Goal: Book appointment/travel/reservation

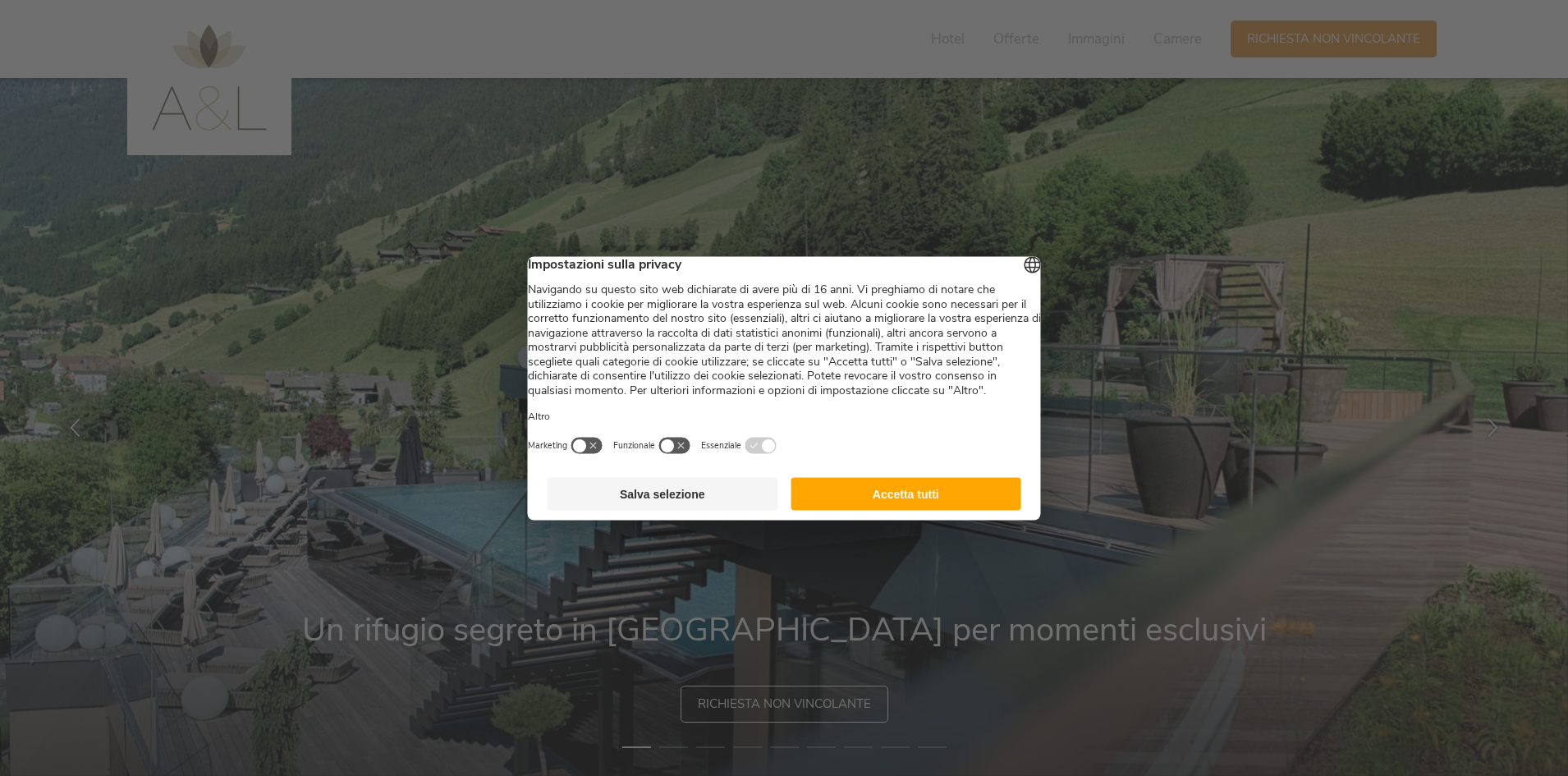
click at [977, 510] on button "Accetta tutti" at bounding box center [905, 493] width 231 height 33
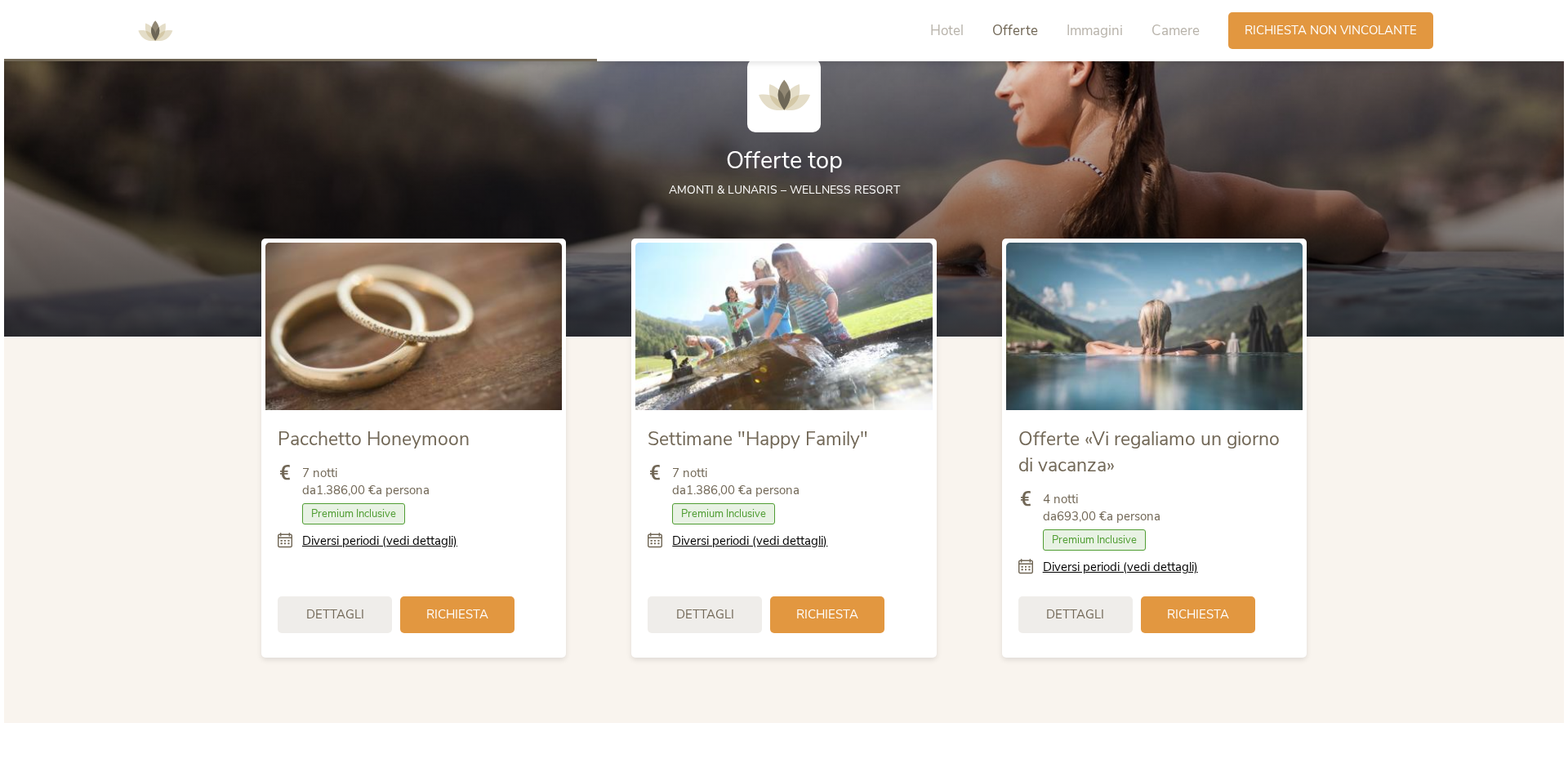
scroll to position [1961, 0]
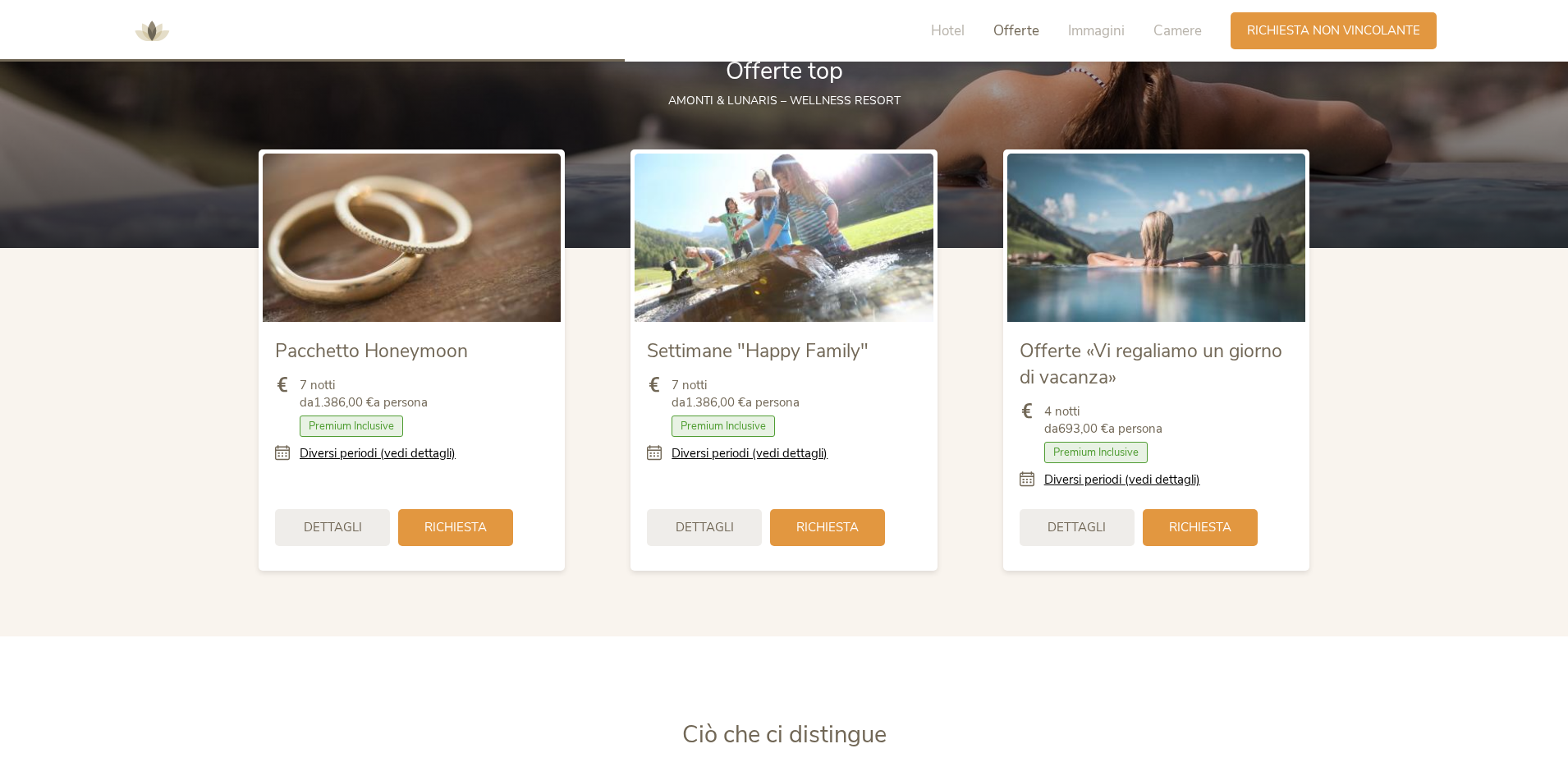
click at [1026, 476] on icon at bounding box center [1032, 480] width 25 height 17
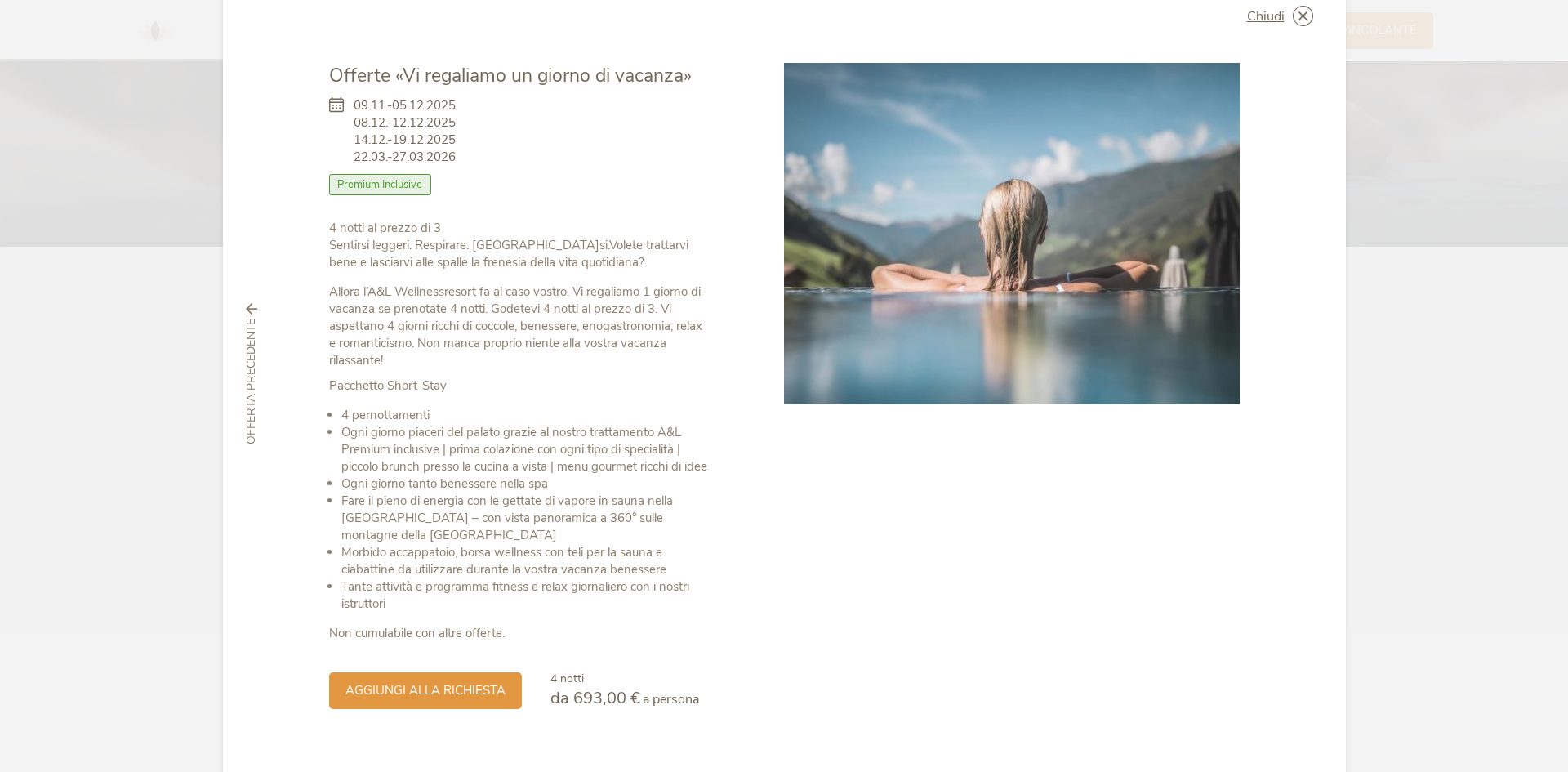
scroll to position [79, 0]
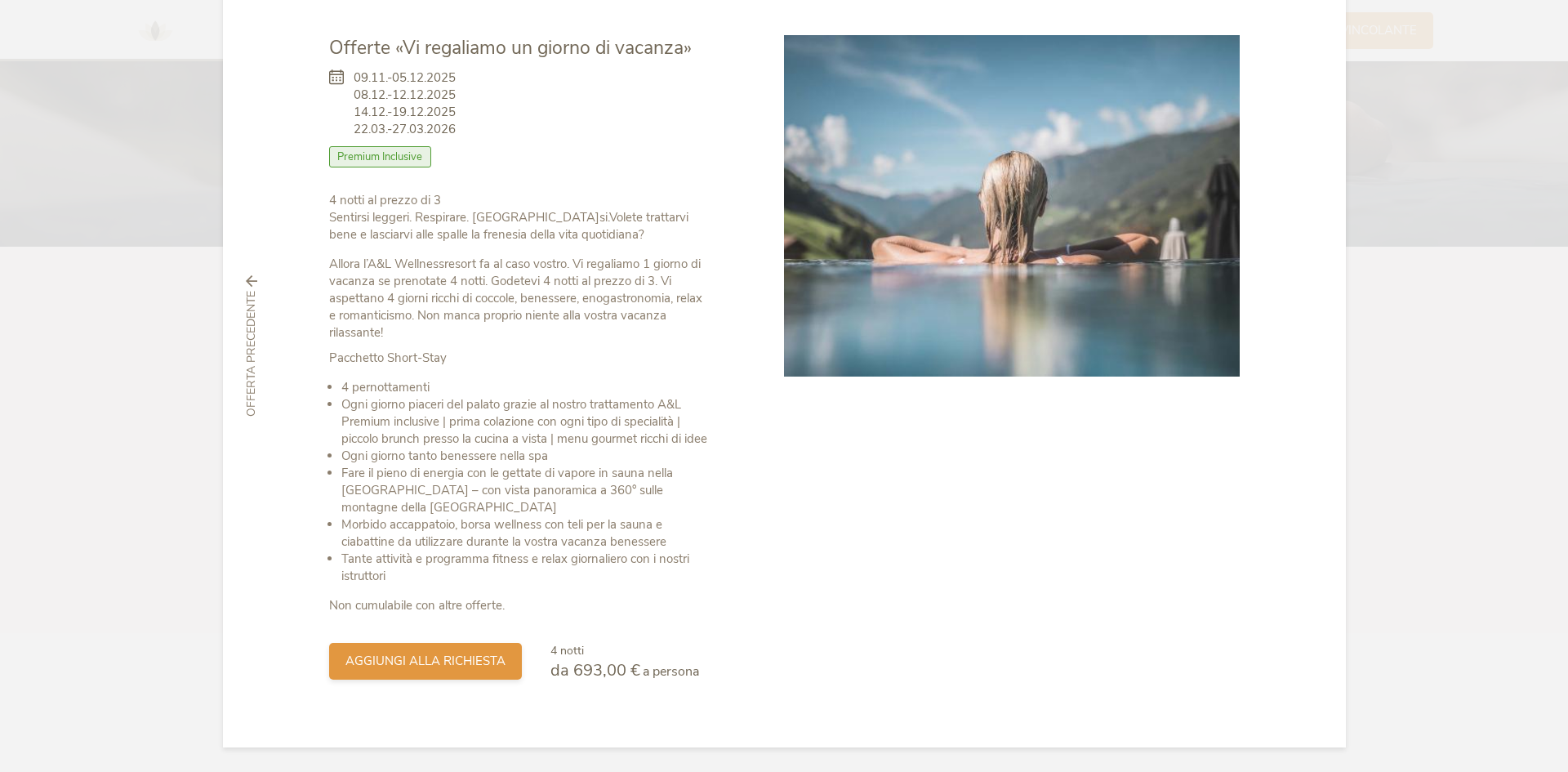
click at [437, 653] on span "aggiungi alla richiesta" at bounding box center [425, 661] width 160 height 17
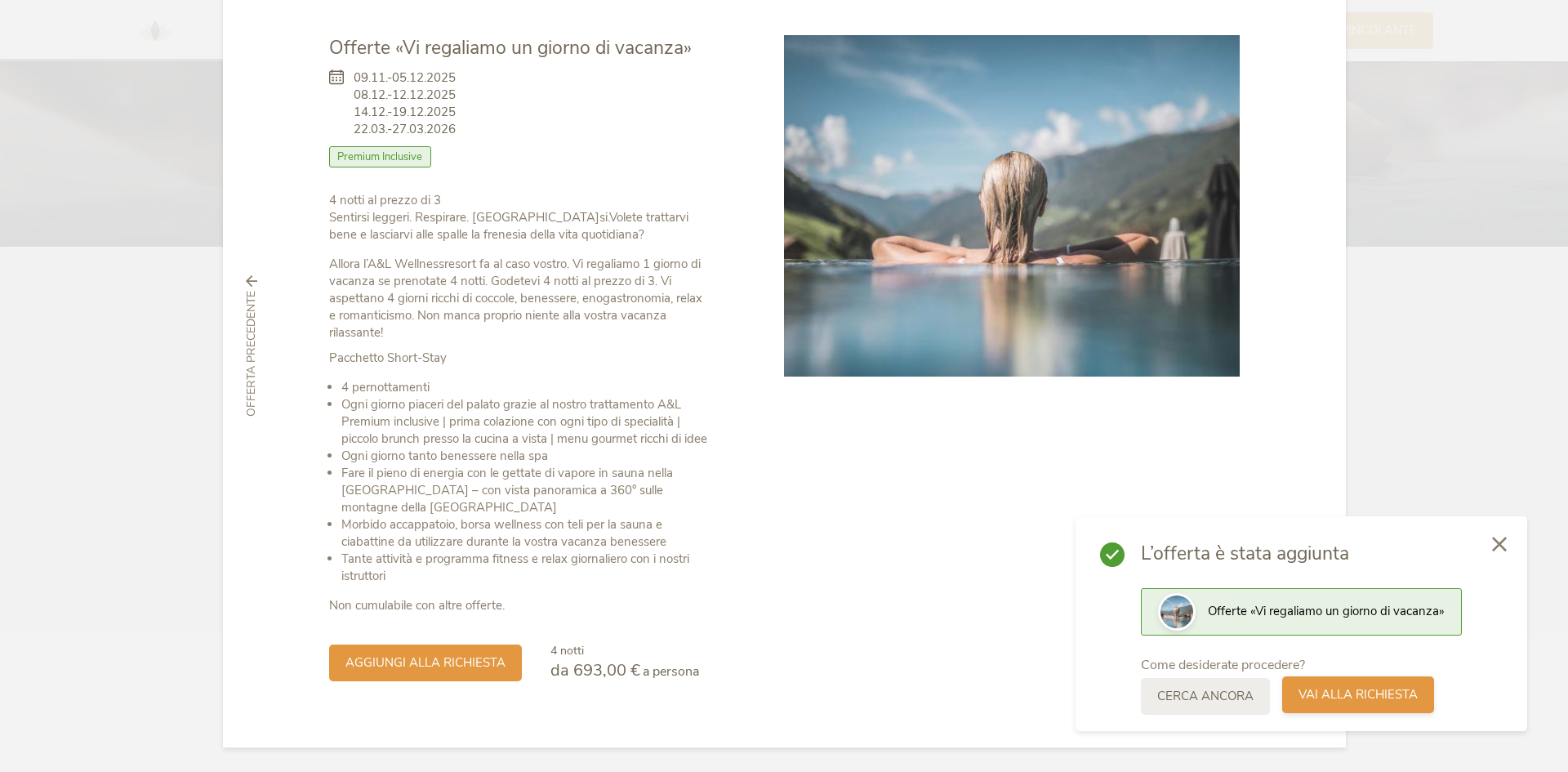
click at [1333, 697] on span "Vai alla richiesta" at bounding box center [1358, 695] width 119 height 17
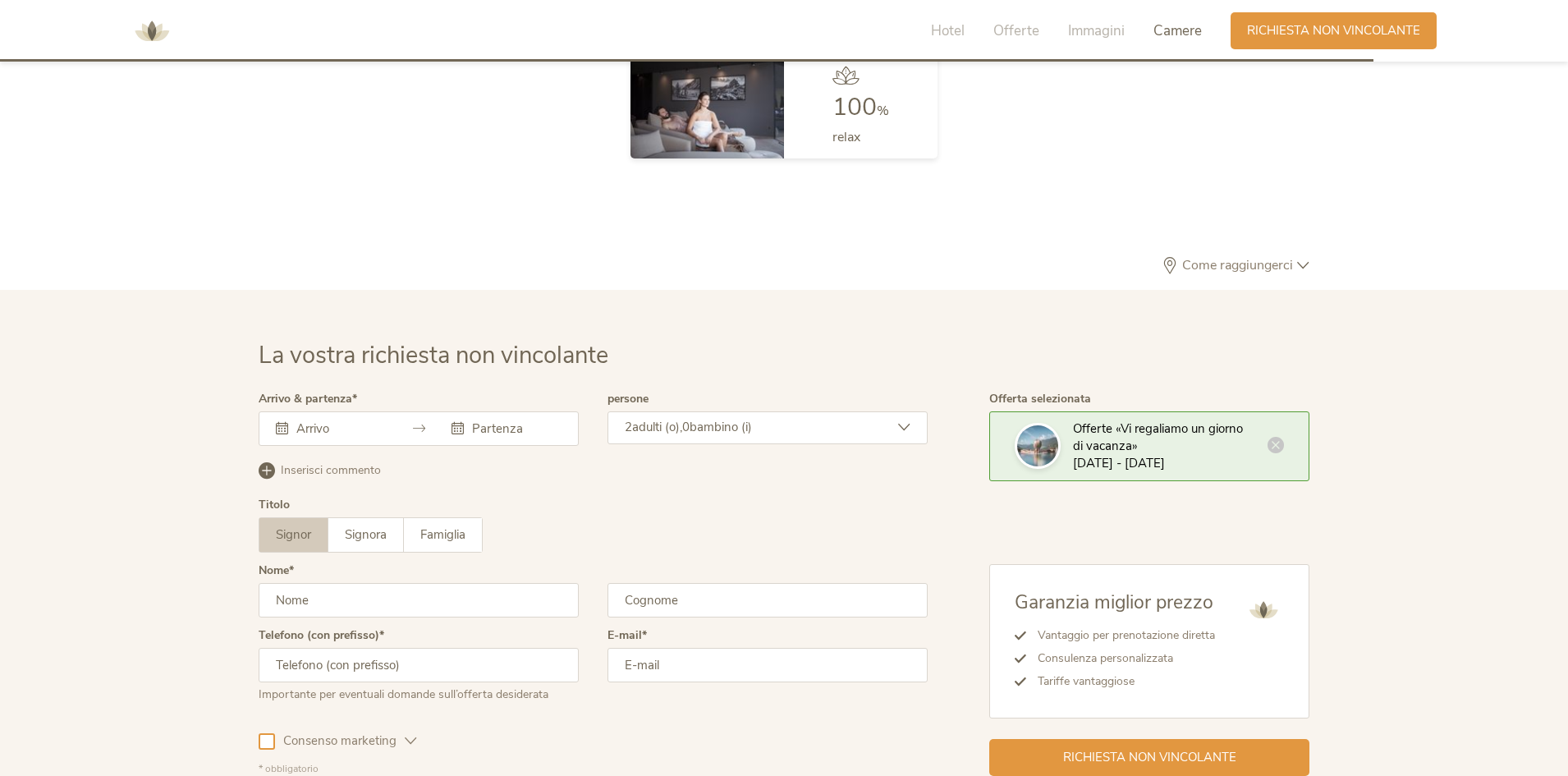
scroll to position [4948, 0]
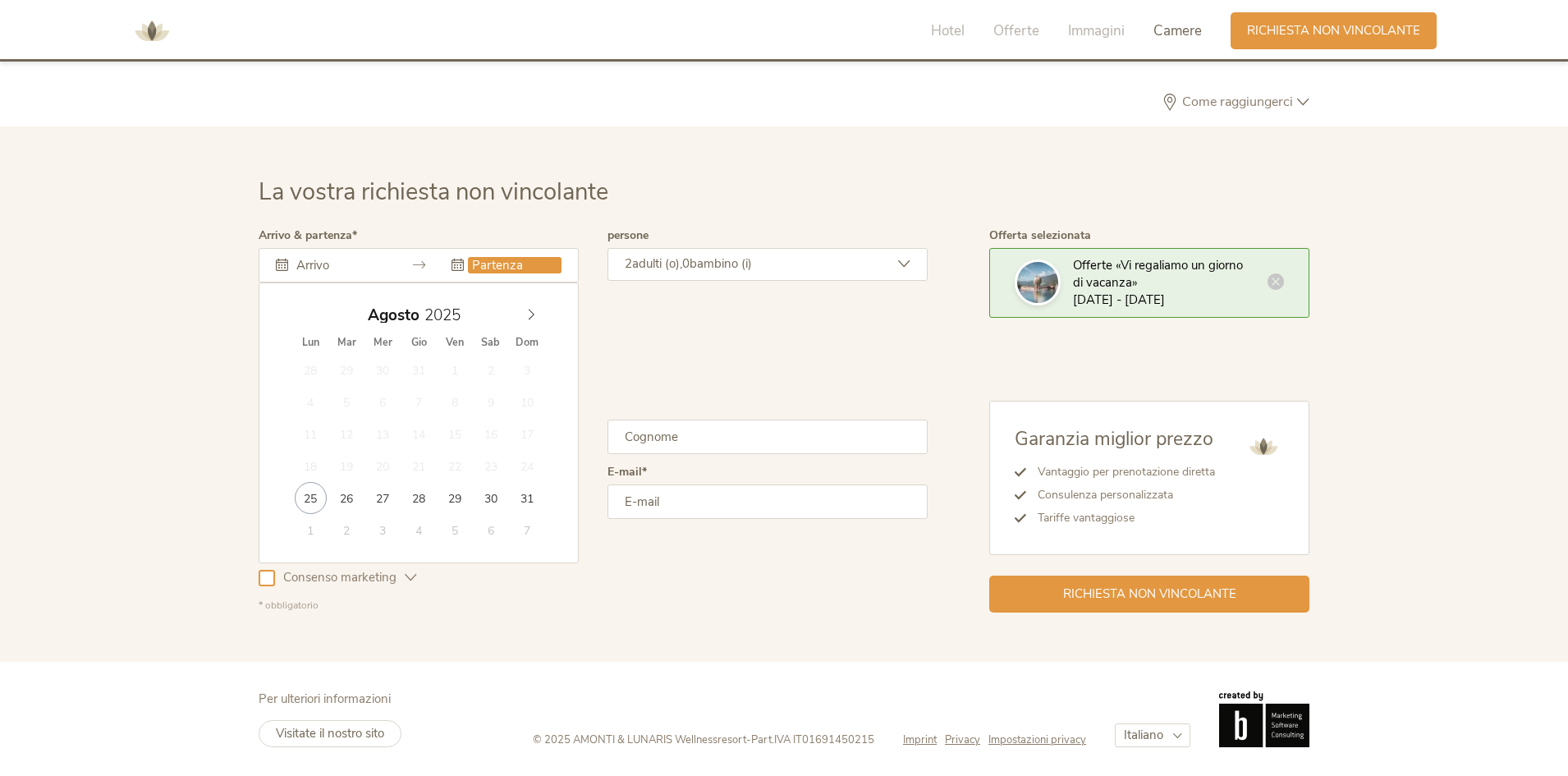
click at [535, 264] on input "text" at bounding box center [515, 264] width 93 height 16
click at [362, 258] on input "text" at bounding box center [339, 264] width 93 height 16
click at [536, 316] on icon at bounding box center [530, 314] width 11 height 11
click at [535, 316] on icon at bounding box center [530, 314] width 11 height 11
type input "[DATE]"
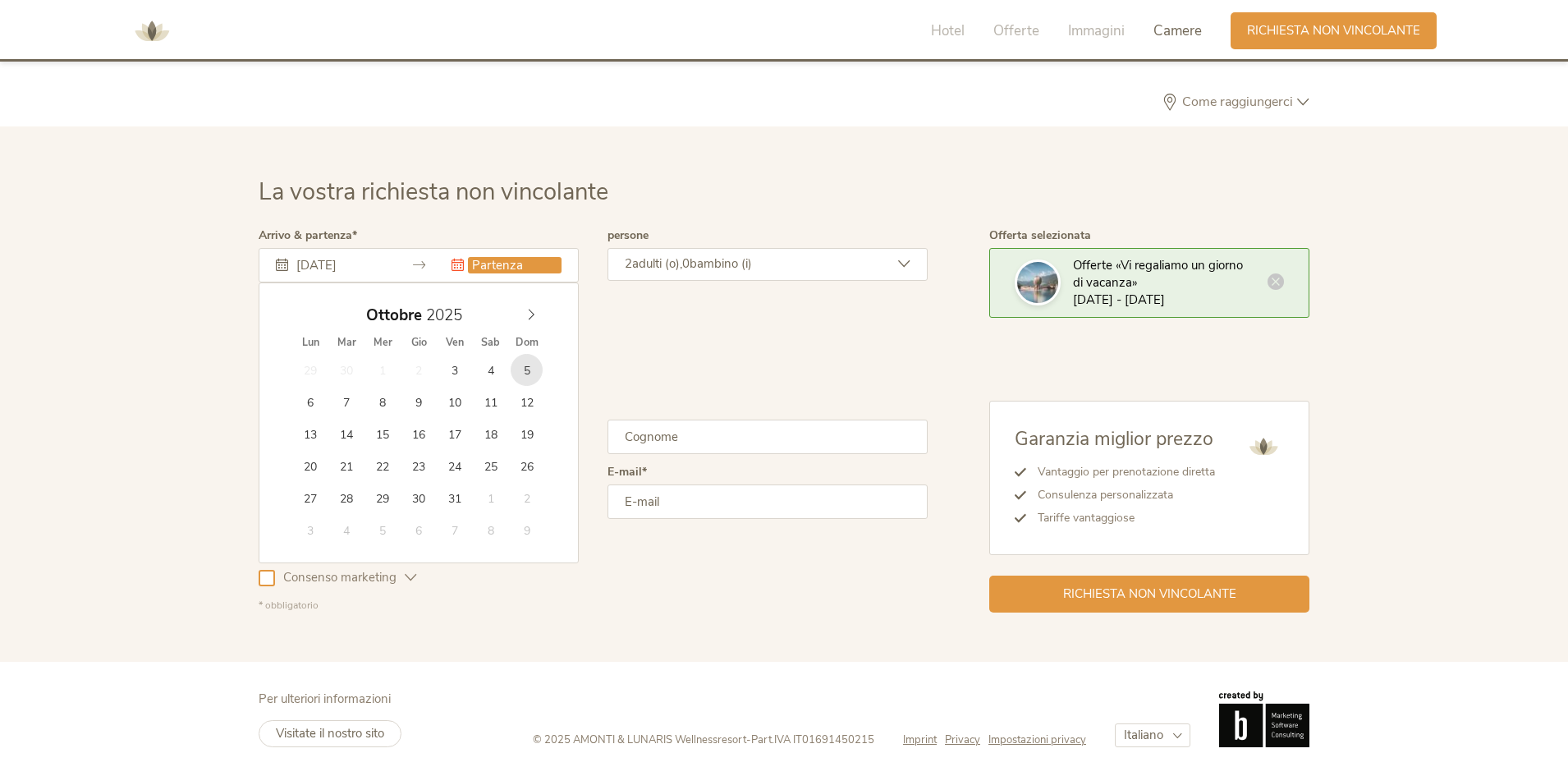
type input "[DATE]"
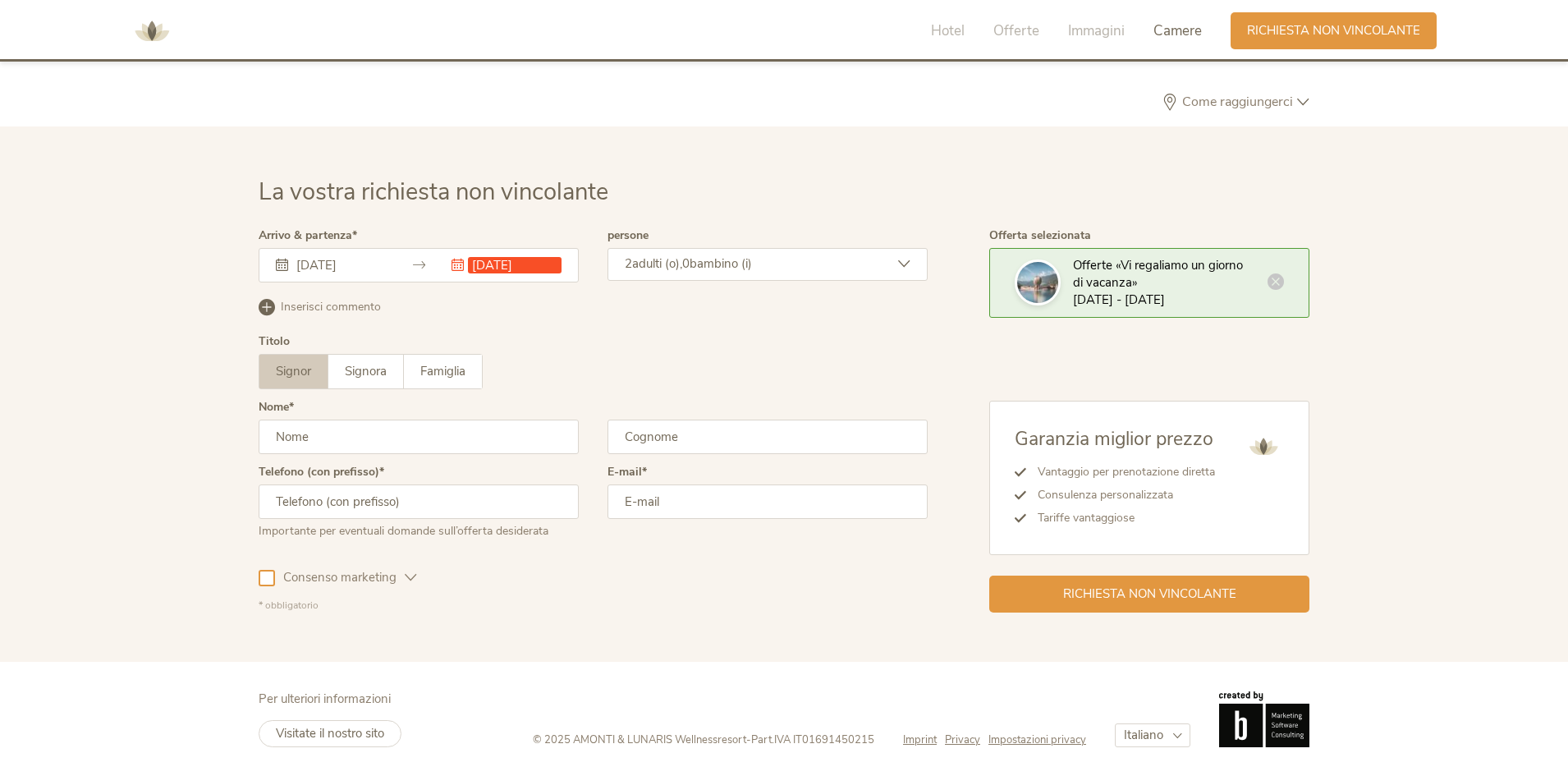
click at [772, 270] on div "2 adulti (o), 0 bambino (i)" at bounding box center [767, 264] width 321 height 33
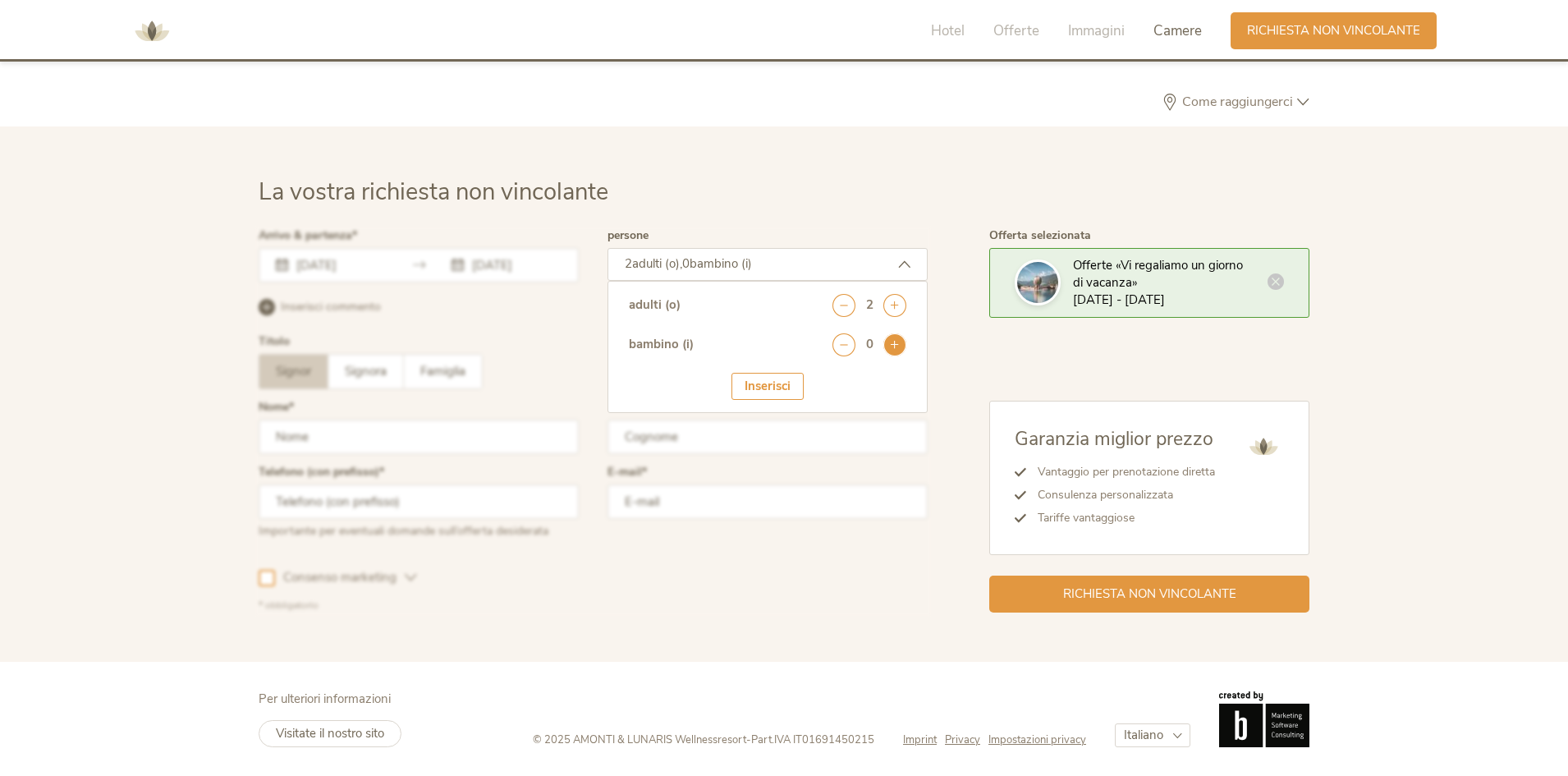
click at [900, 353] on icon at bounding box center [895, 345] width 23 height 23
click at [867, 391] on select "seleziona 0 1 2 3 4 5 6 7 8 9 10 11 12 13 14 15 16 17" at bounding box center [866, 389] width 81 height 27
select select "17"
click at [825, 376] on select "seleziona 0 1 2 3 4 5 6 7 8 9 10 11 12 13 14 15 16 17" at bounding box center [866, 389] width 81 height 27
click at [779, 439] on div "Inserisci" at bounding box center [768, 436] width 73 height 27
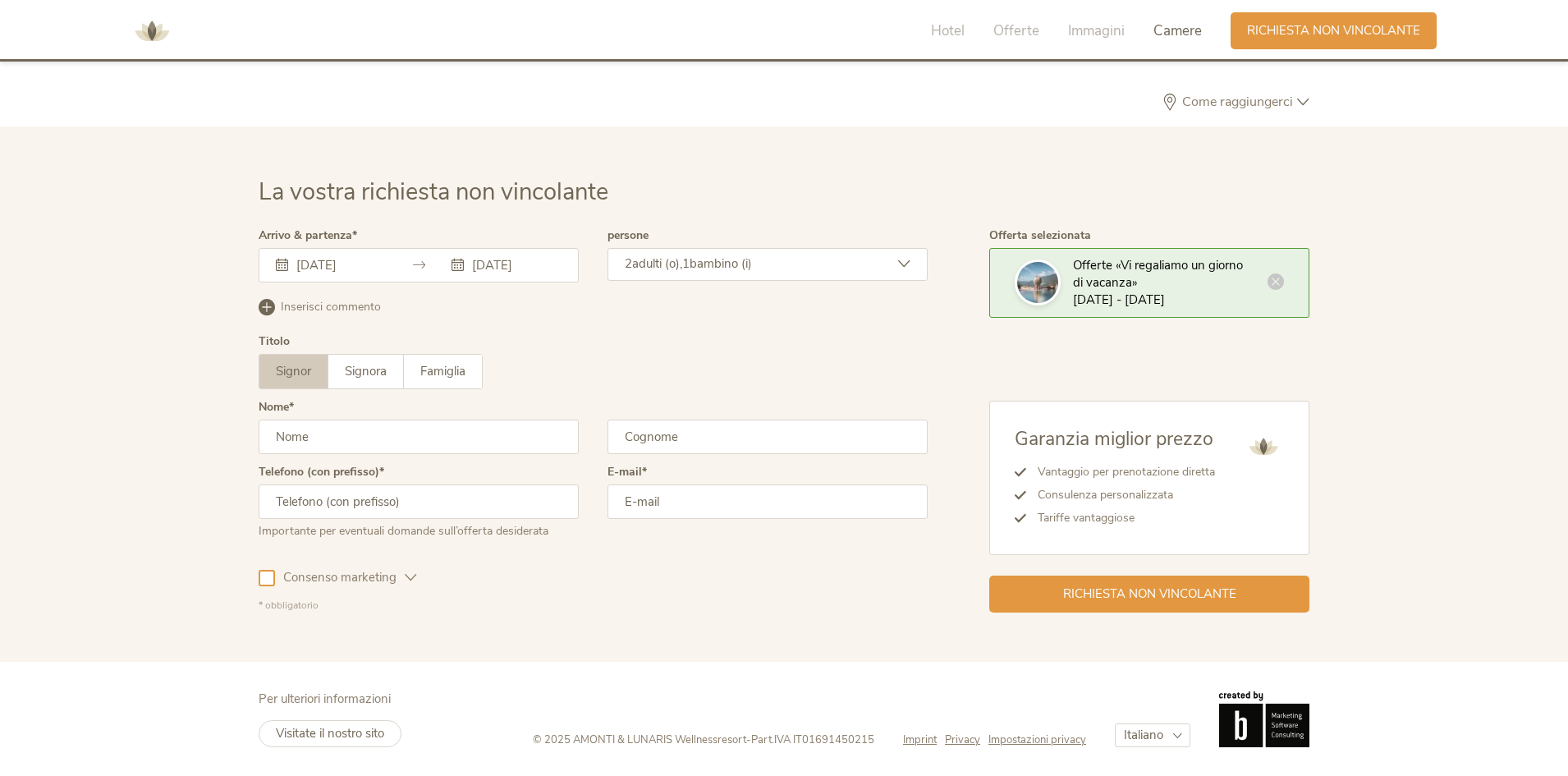
click at [410, 266] on div "[DATE] [DATE]" at bounding box center [418, 265] width 321 height 35
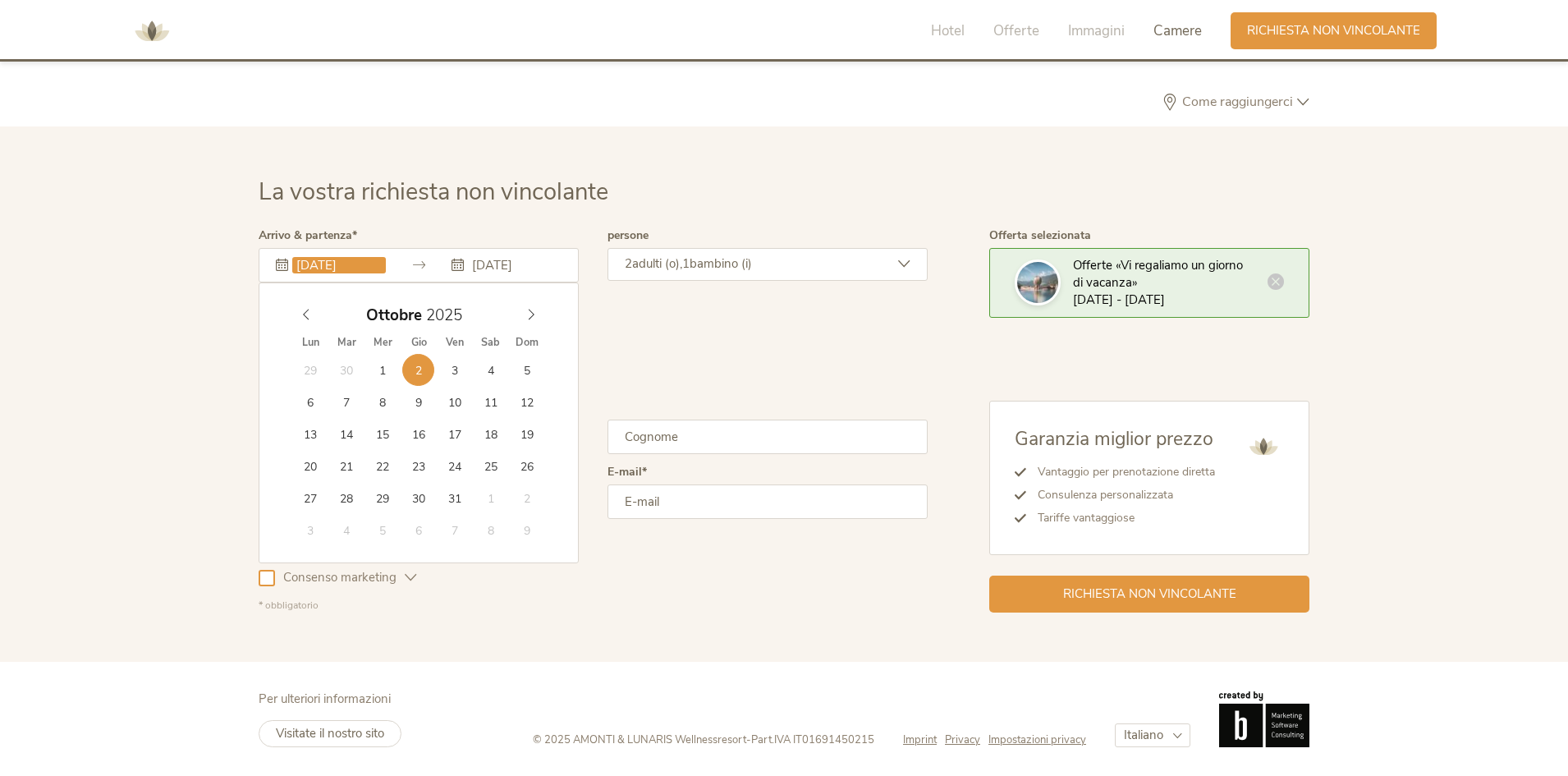
click at [294, 257] on input "[DATE]" at bounding box center [339, 264] width 93 height 16
click at [528, 323] on div "[DATE]" at bounding box center [418, 315] width 253 height 31
click at [532, 318] on icon at bounding box center [530, 314] width 11 height 11
click at [533, 318] on icon at bounding box center [530, 314] width 11 height 11
type input "[DATE]"
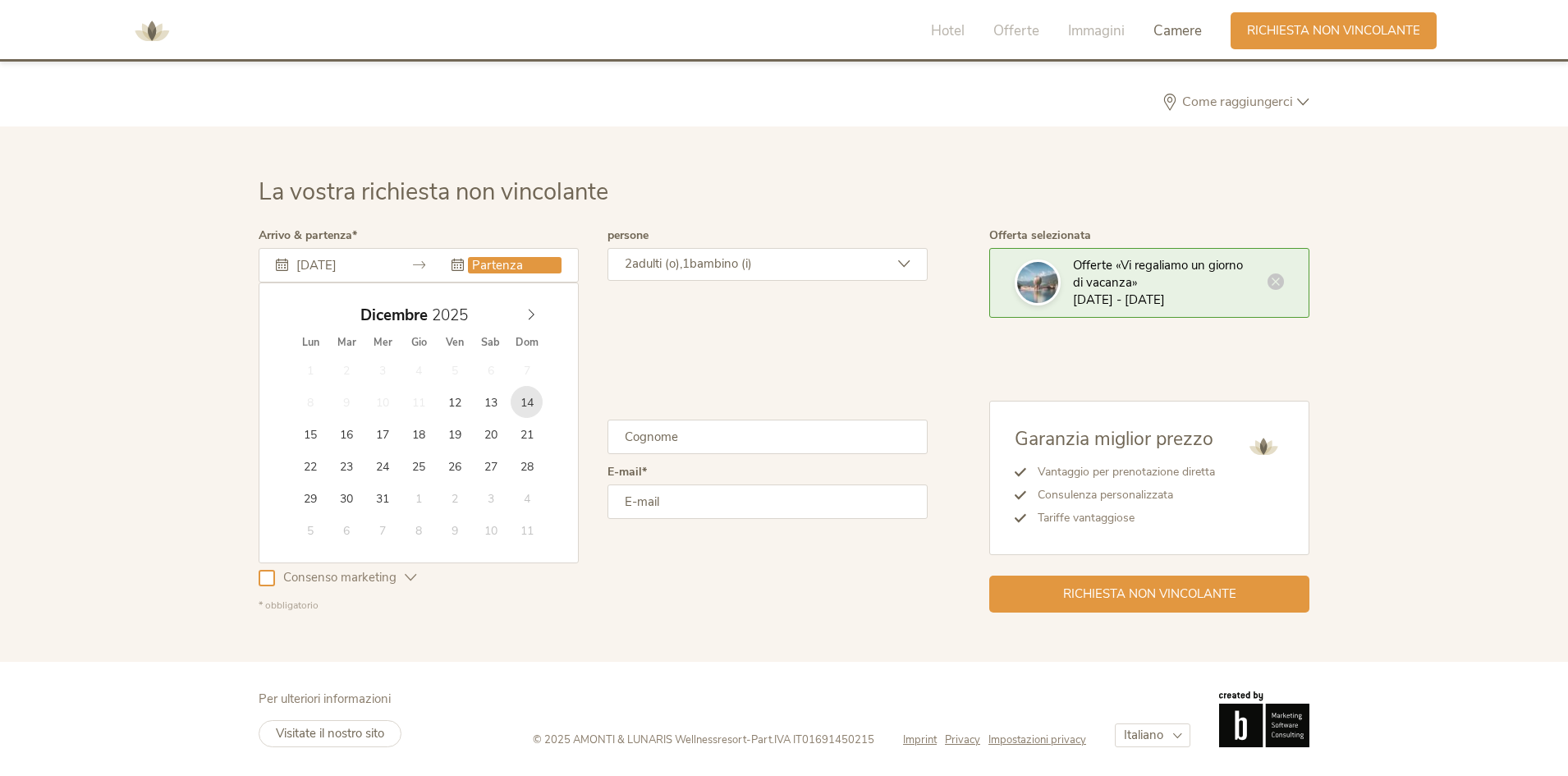
type input "[DATE]"
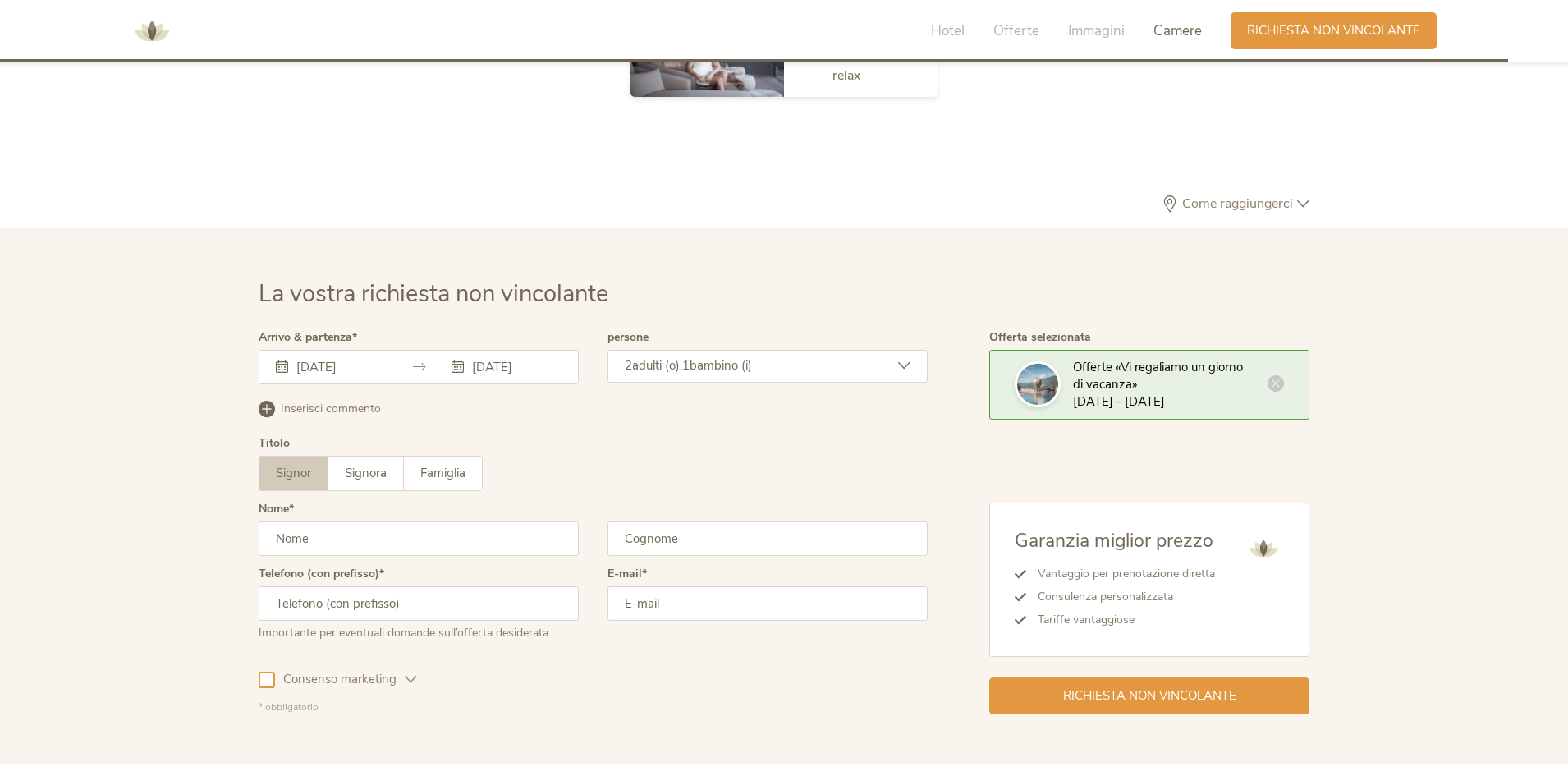
scroll to position [4866, 0]
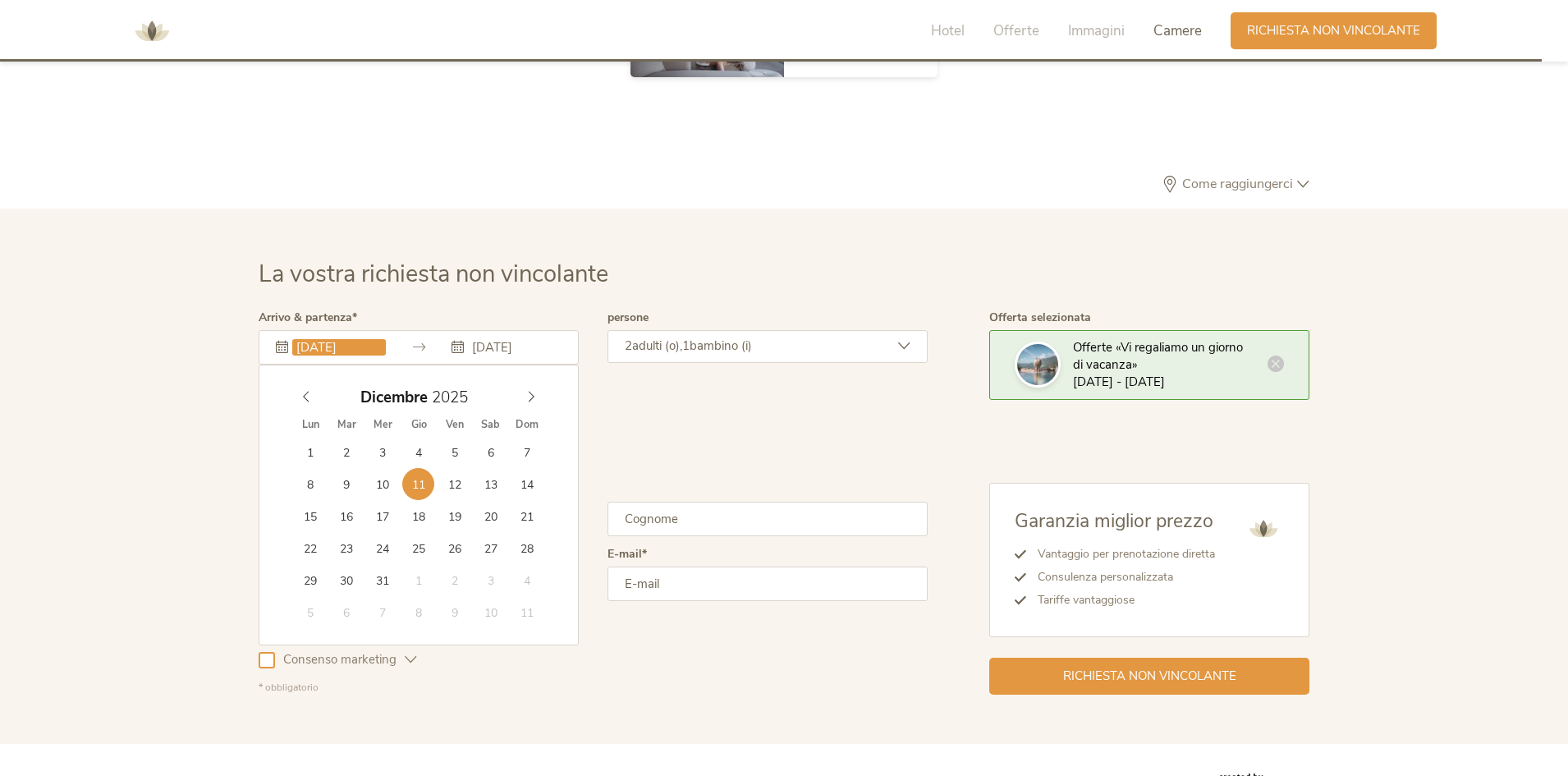
click at [373, 348] on input "[DATE]" at bounding box center [339, 347] width 93 height 16
click at [305, 391] on icon at bounding box center [306, 396] width 11 height 11
type input "[DATE]"
click at [310, 399] on div "[DATE]" at bounding box center [418, 398] width 253 height 31
type input "[DATE]"
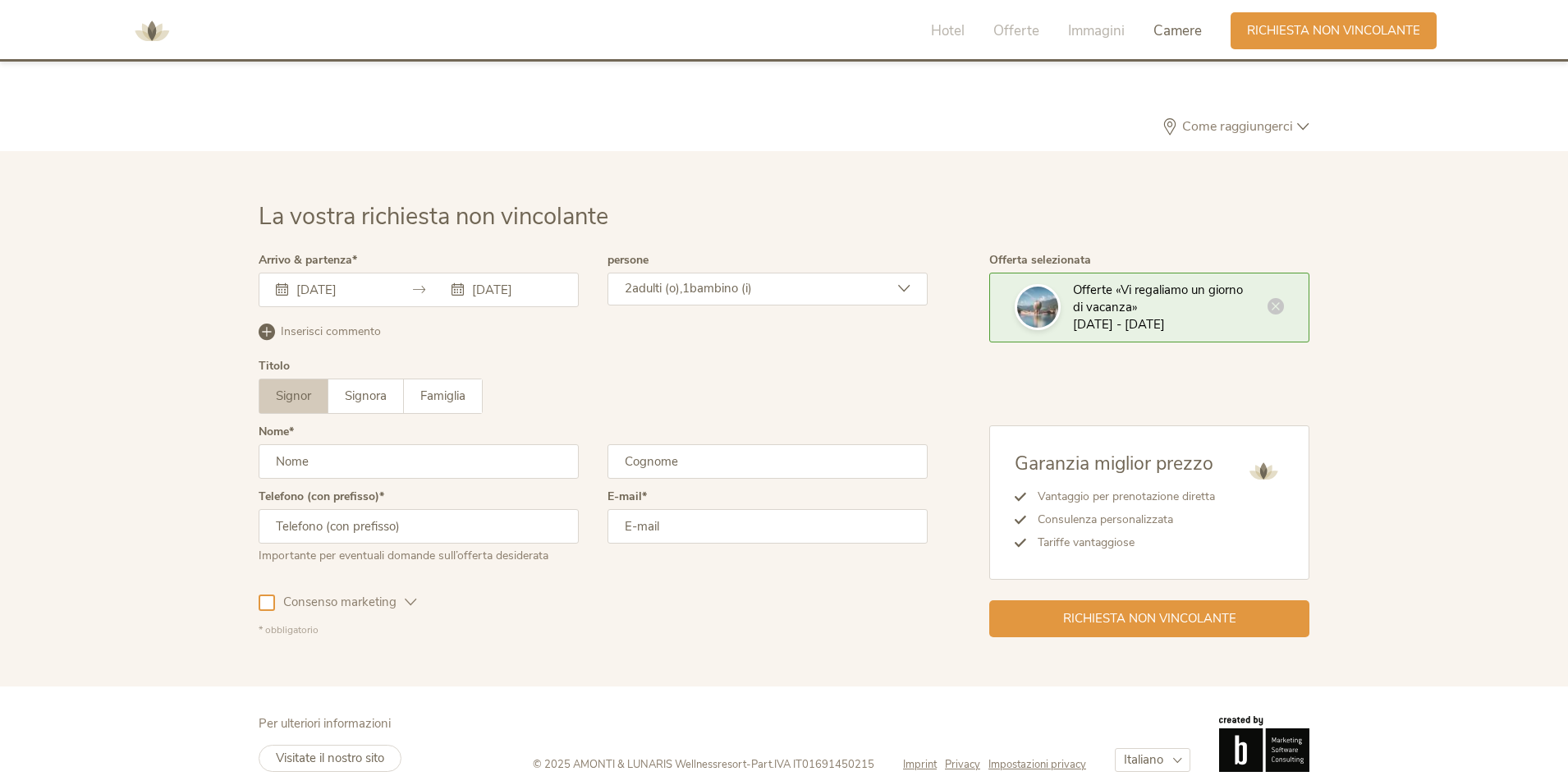
scroll to position [4948, 0]
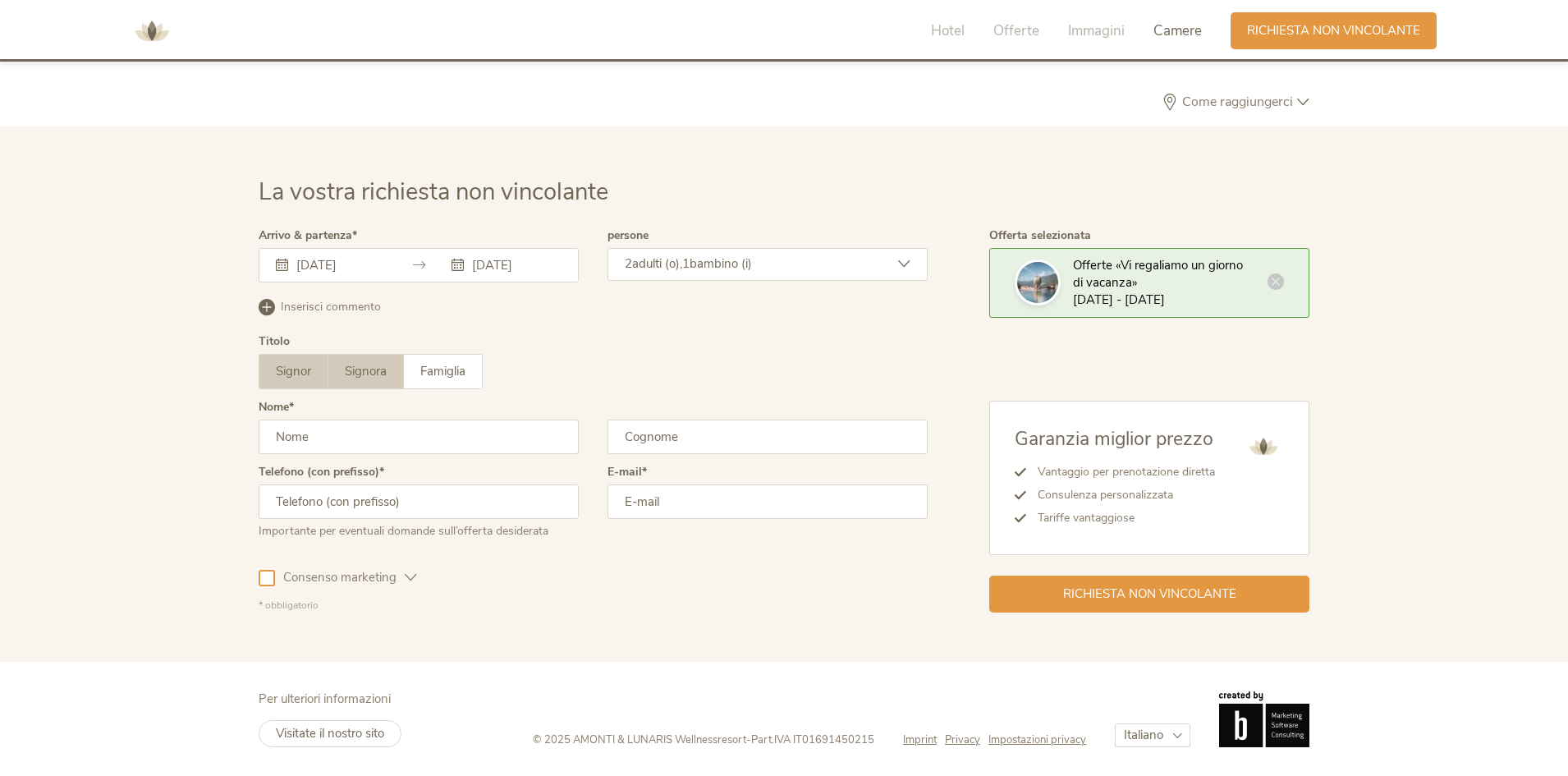
click at [362, 382] on label "Signora" at bounding box center [365, 372] width 75 height 34
click at [372, 453] on input "text" at bounding box center [418, 437] width 321 height 35
type input "Raffaella"
click at [708, 436] on input "text" at bounding box center [767, 437] width 321 height 35
type input "[PERSON_NAME]"
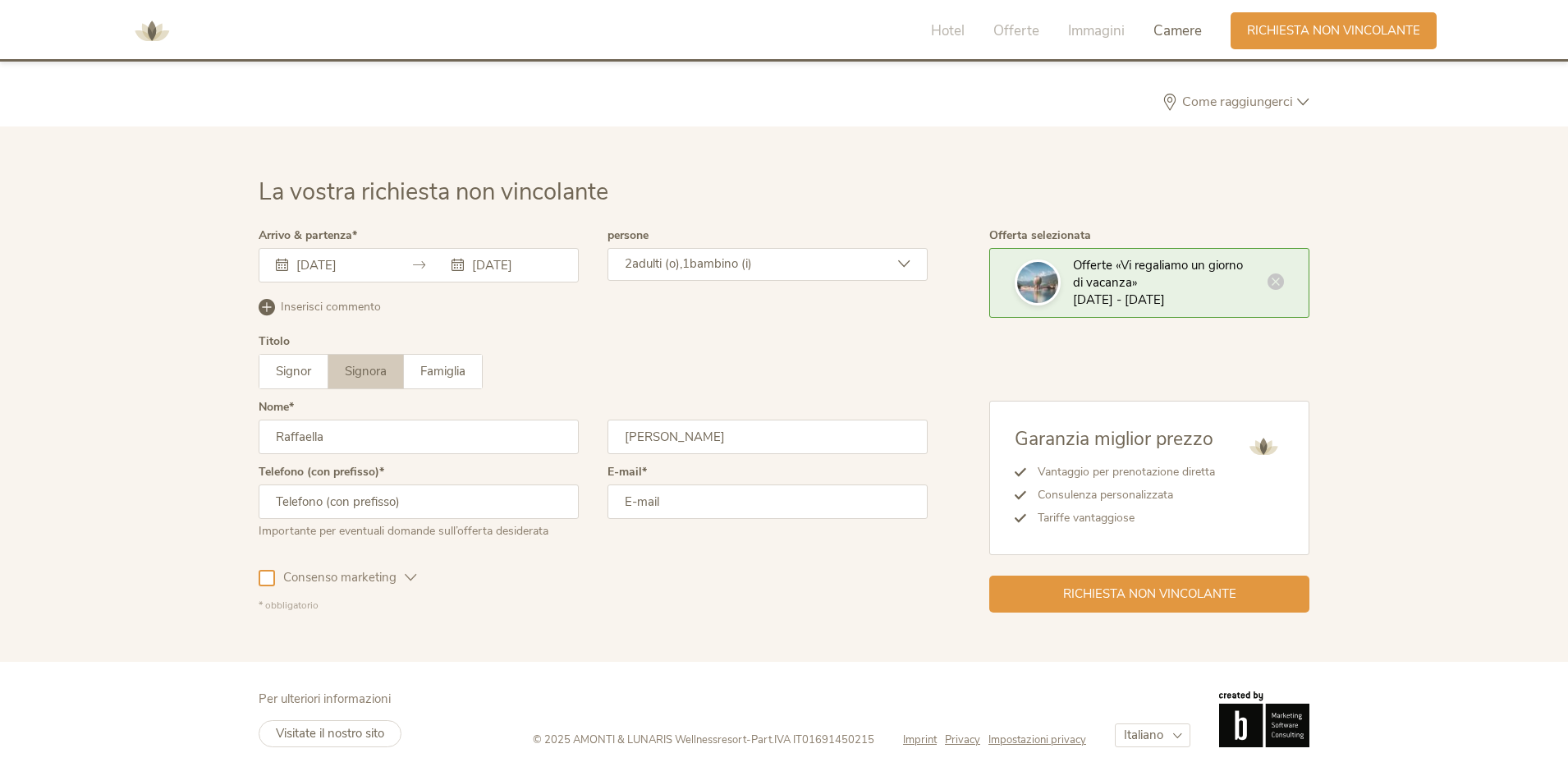
click at [387, 505] on input "text" at bounding box center [418, 502] width 321 height 35
type input "0"
type input "4"
type input "3496713677"
click at [680, 504] on input "email" at bounding box center [767, 502] width 321 height 35
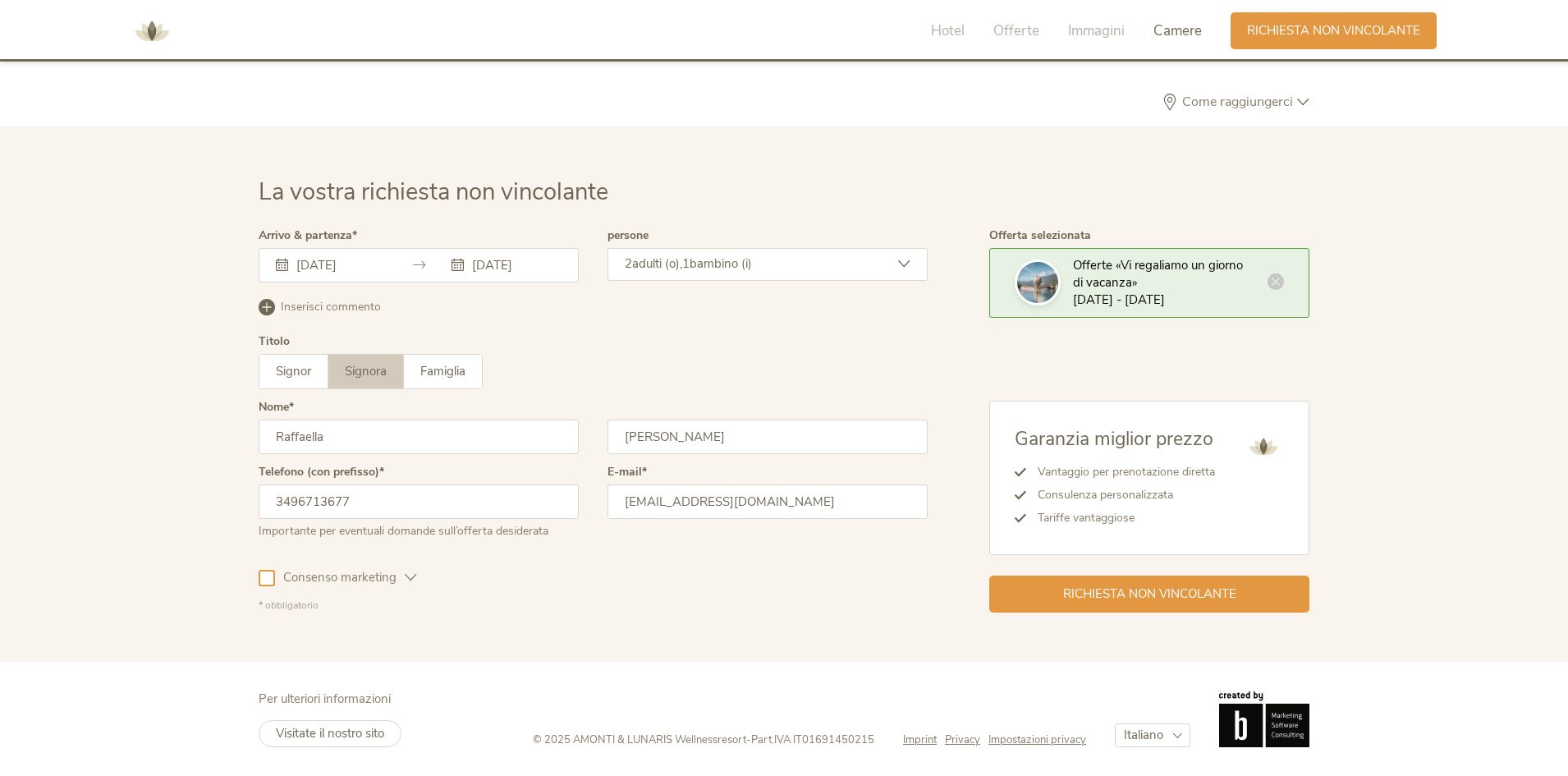
type input "[EMAIL_ADDRESS][DOMAIN_NAME]"
click at [258, 577] on div "La vostra richiesta non vincolante Arrivo & partenza [DATE] [DATE] [DATE] Lun M…" at bounding box center [784, 394] width 1084 height 437
click at [266, 577] on div at bounding box center [266, 578] width 16 height 16
click at [1117, 599] on span "Richiesta non vincolante" at bounding box center [1150, 593] width 174 height 17
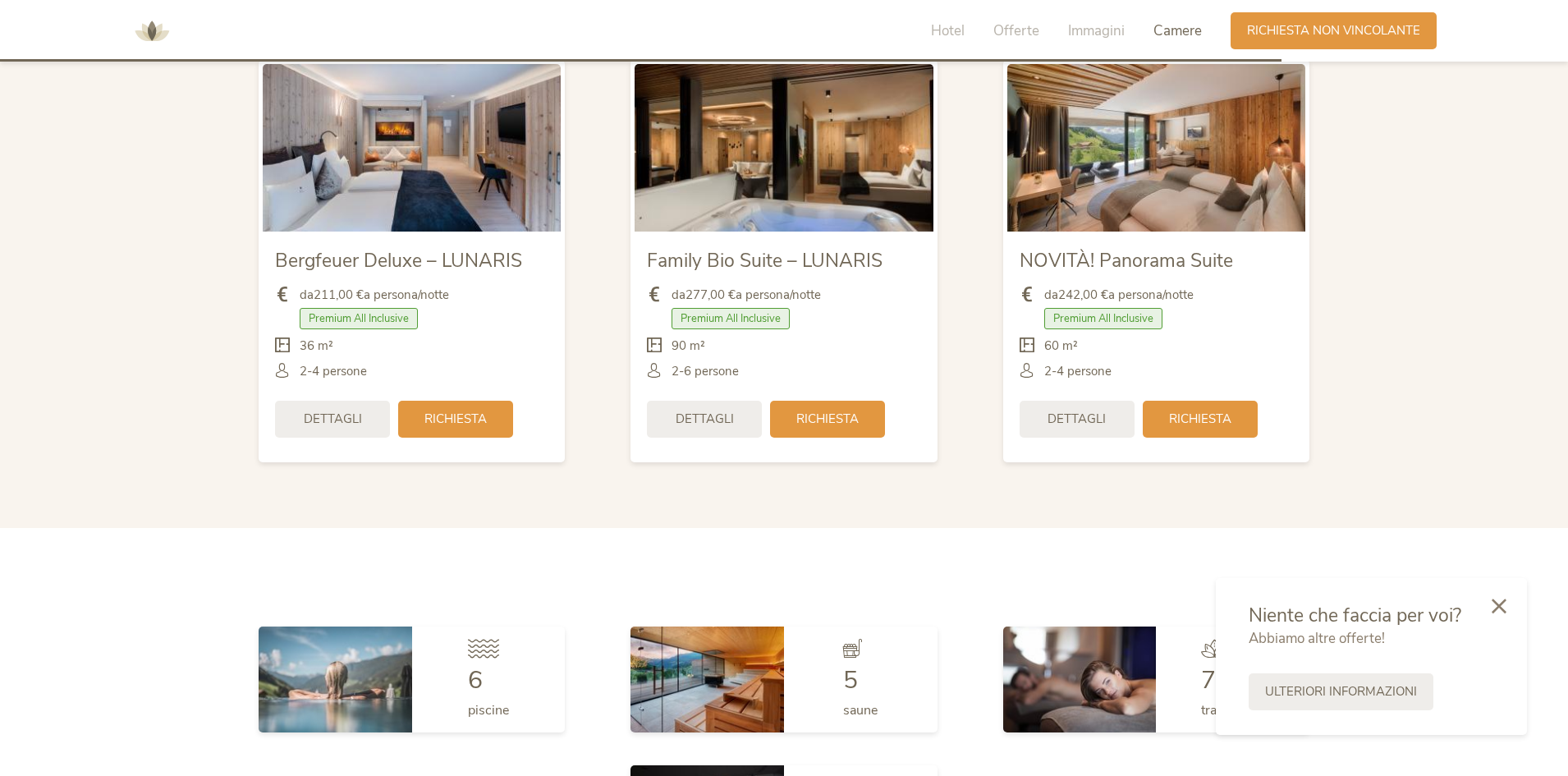
scroll to position [4045, 0]
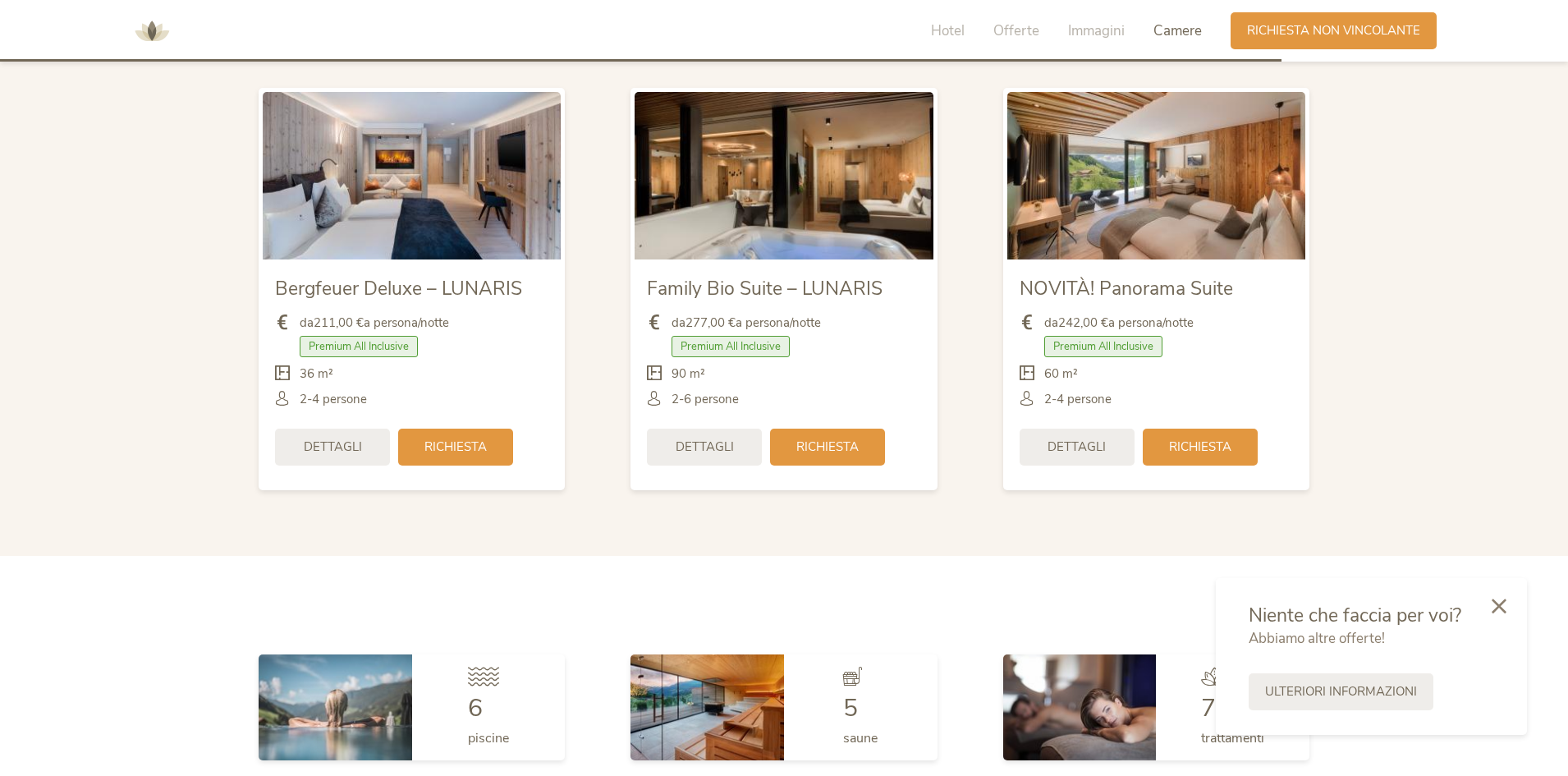
click at [1226, 197] on img at bounding box center [1156, 175] width 298 height 168
click at [1070, 455] on div "Dettagli" at bounding box center [1076, 445] width 115 height 37
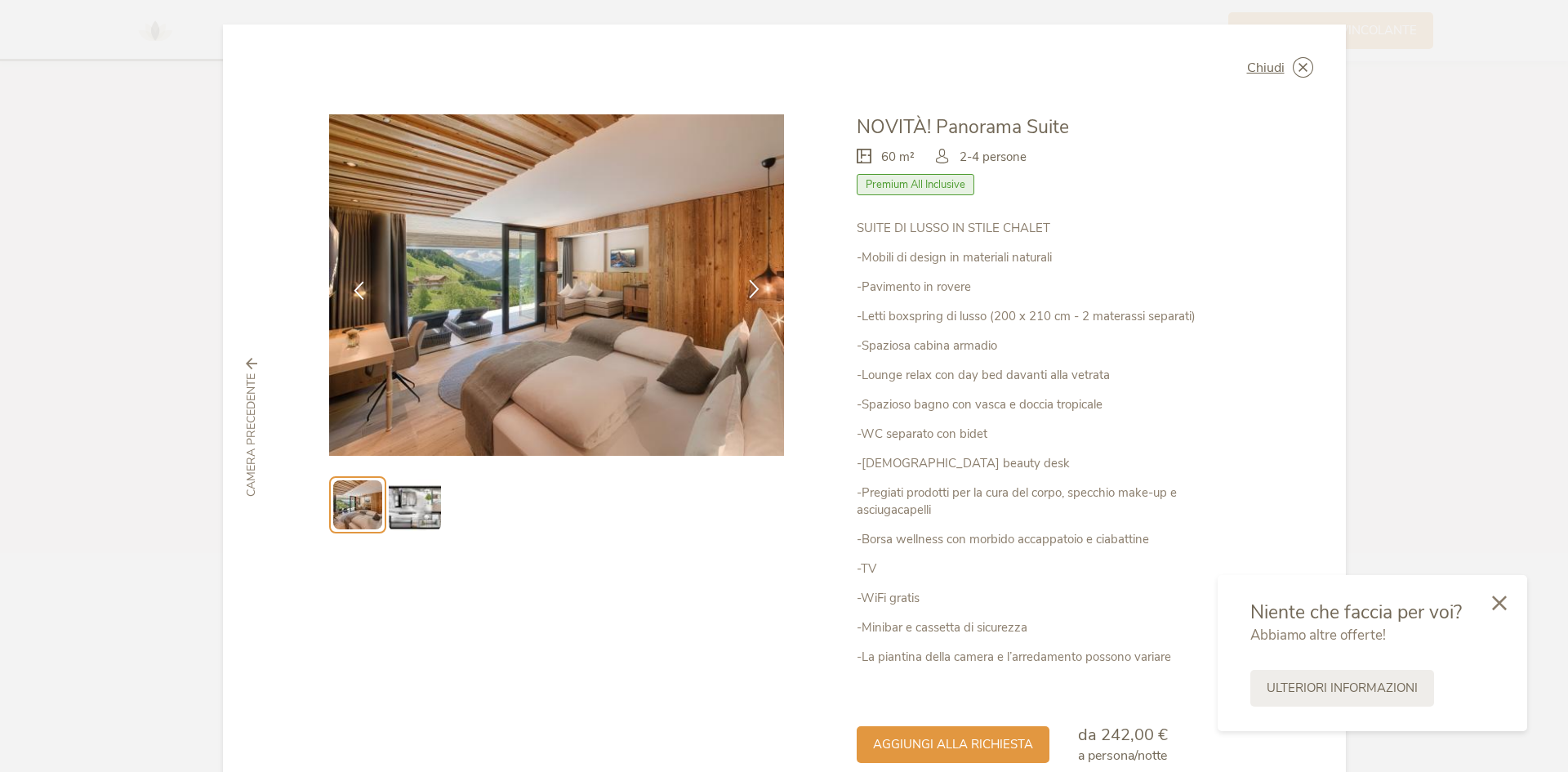
click at [745, 295] on icon at bounding box center [754, 289] width 19 height 19
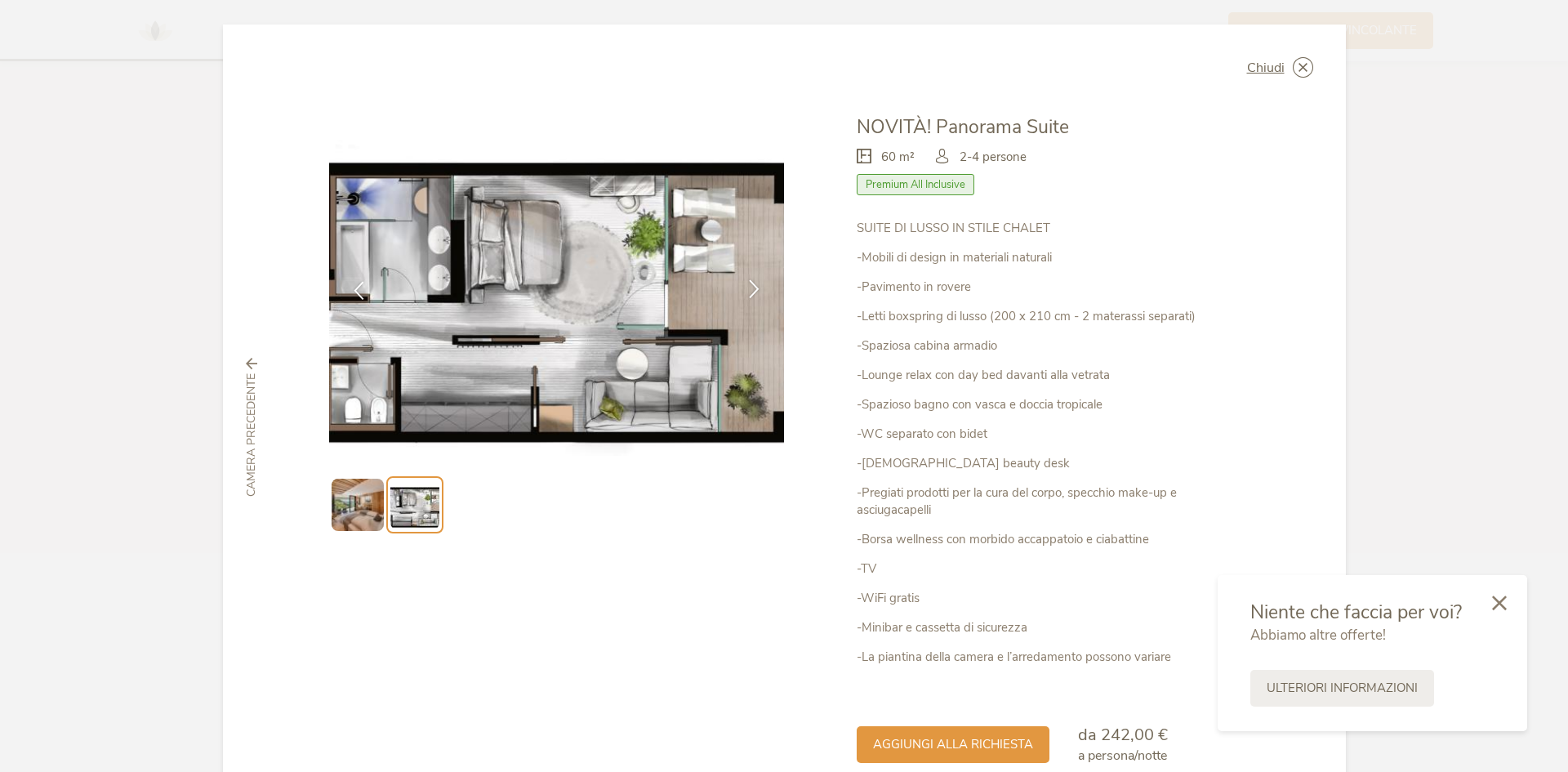
click at [745, 295] on icon at bounding box center [754, 289] width 19 height 19
click at [751, 291] on icon at bounding box center [754, 289] width 19 height 19
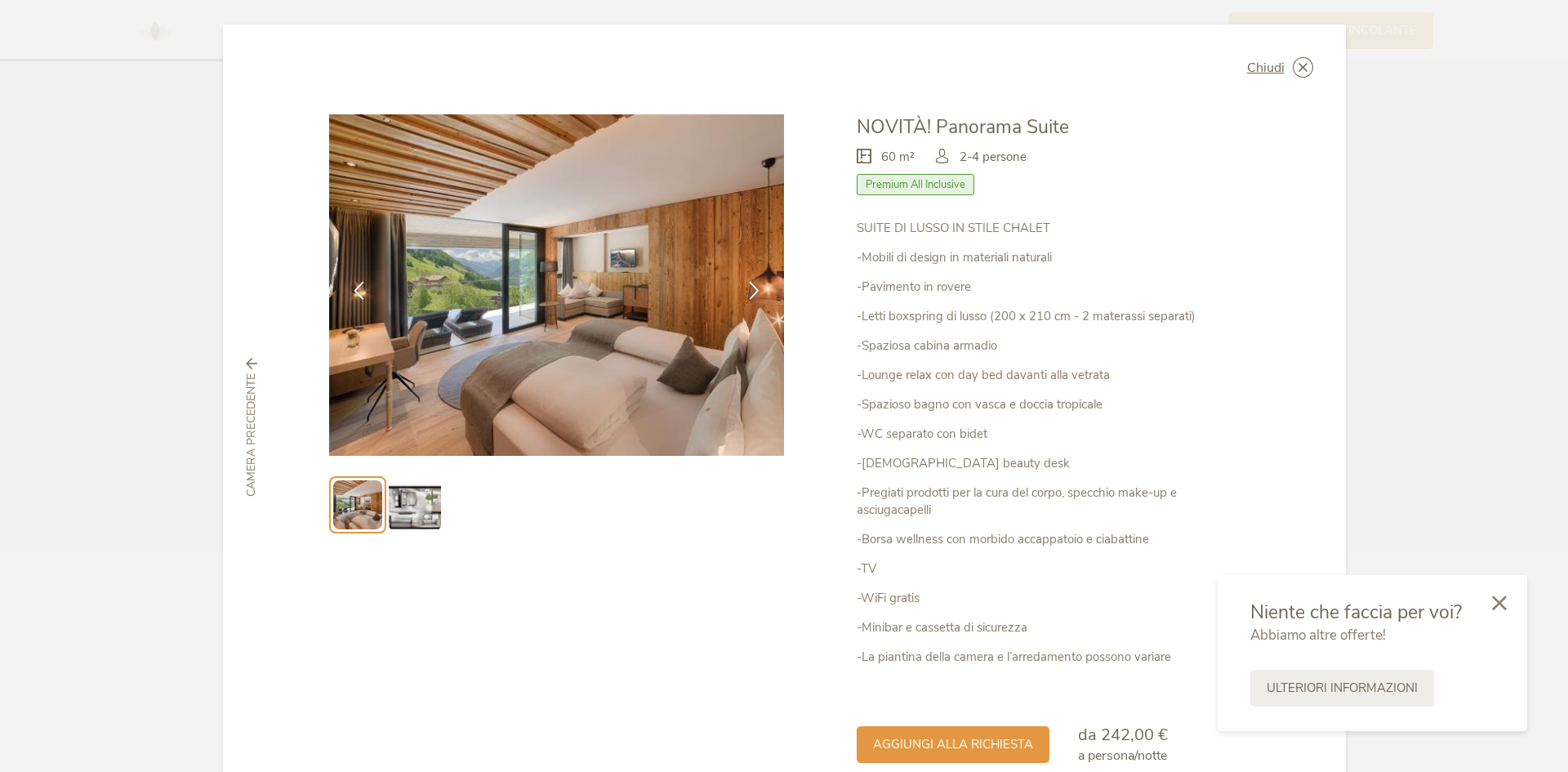
click at [1528, 135] on div "Chiudi Bergfeuer Deluxe – LUNARIS Premium All Inclusive" at bounding box center [784, 386] width 1568 height 772
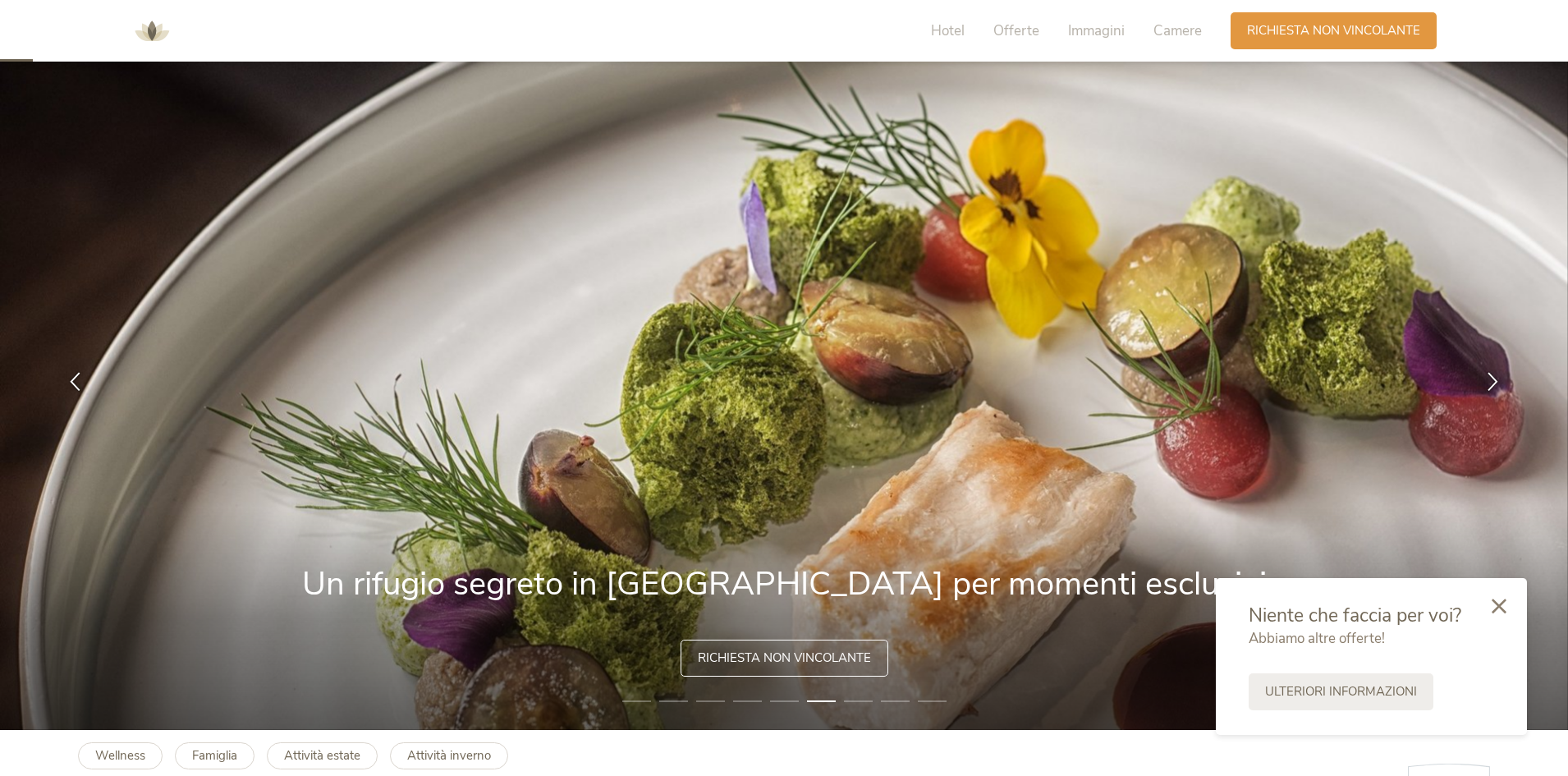
scroll to position [0, 0]
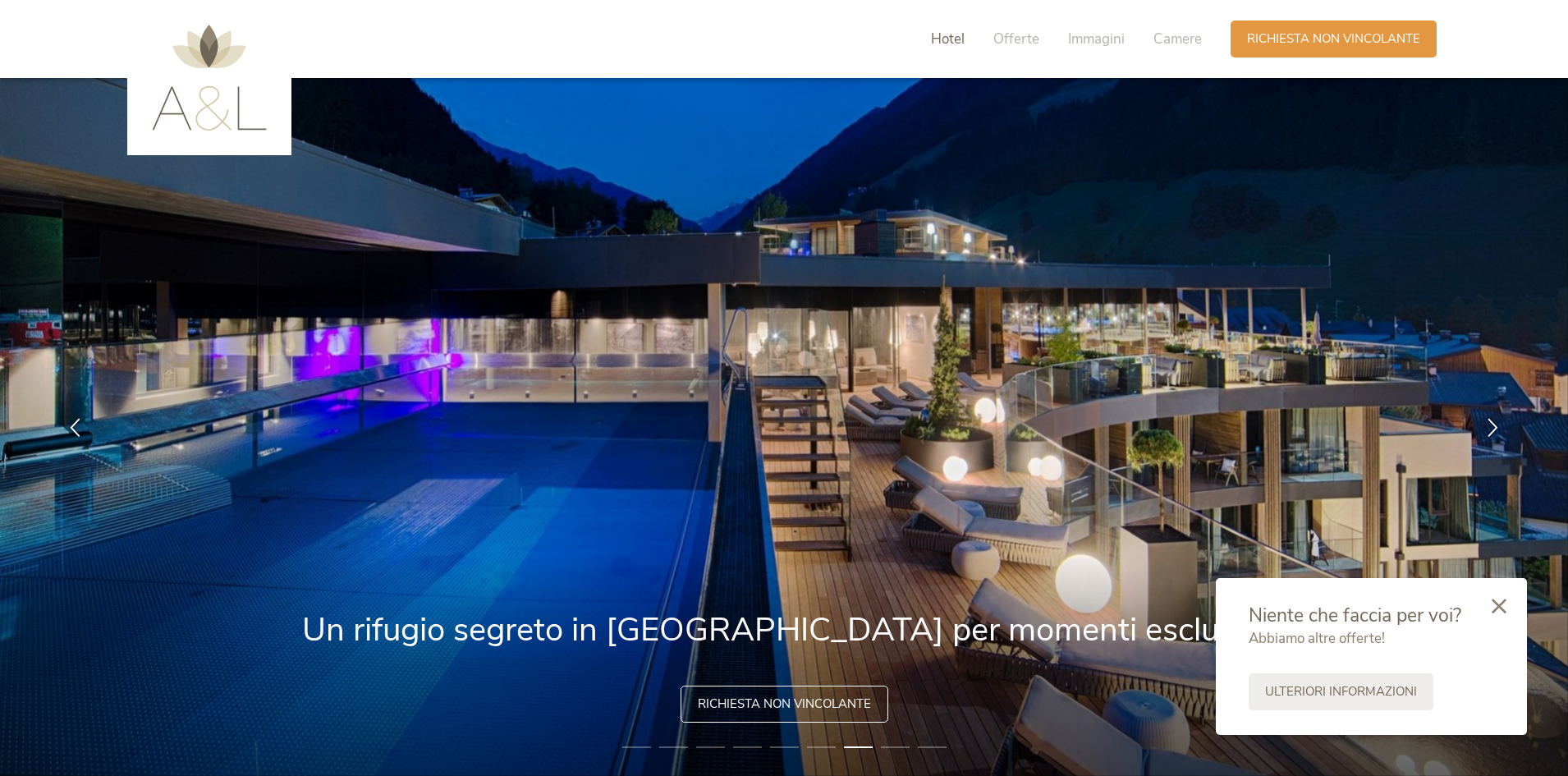
click at [955, 35] on span "Hotel" at bounding box center [948, 39] width 34 height 19
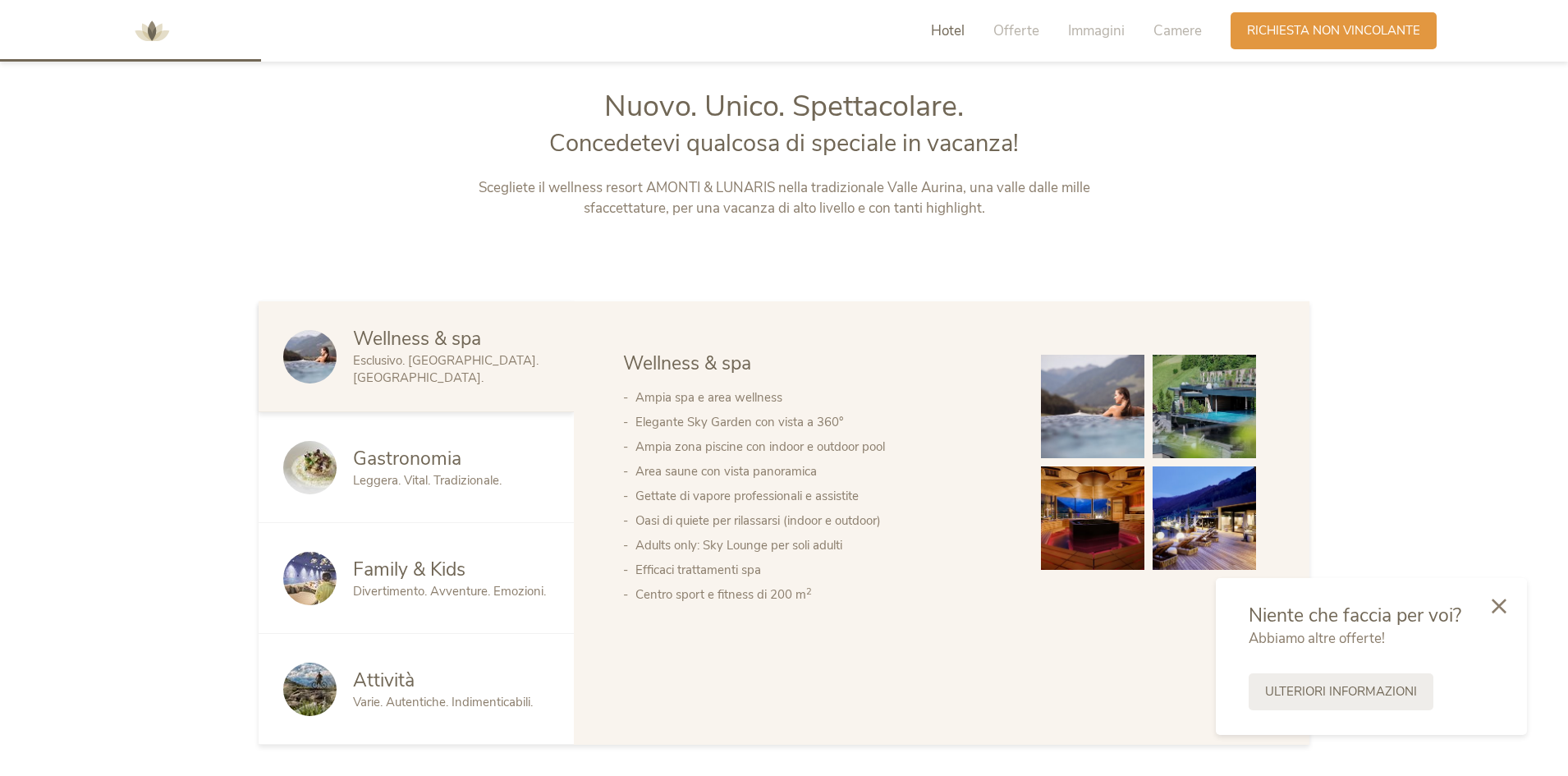
scroll to position [833, 0]
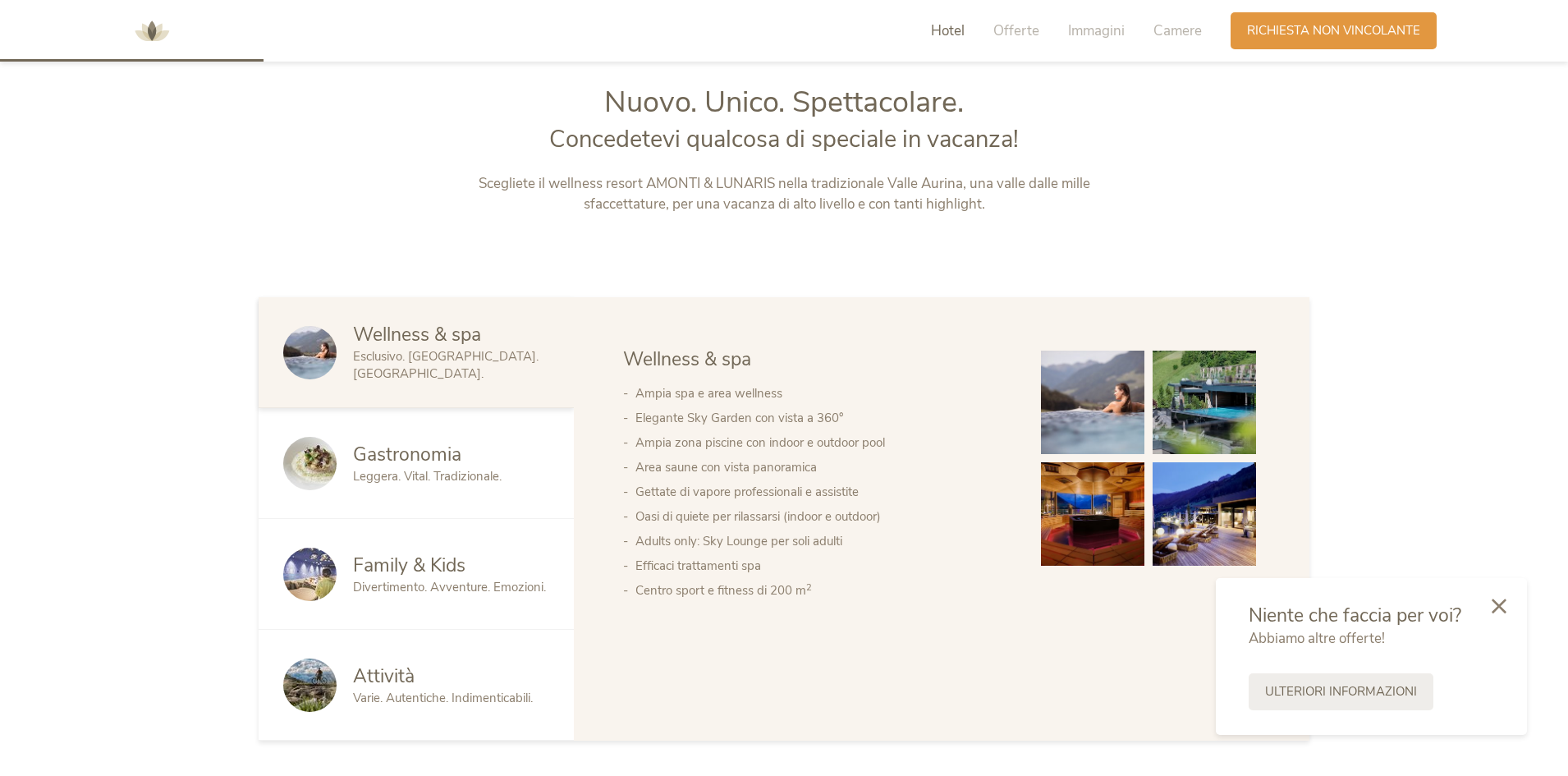
click at [405, 347] on span "Wellness & spa" at bounding box center [417, 334] width 128 height 25
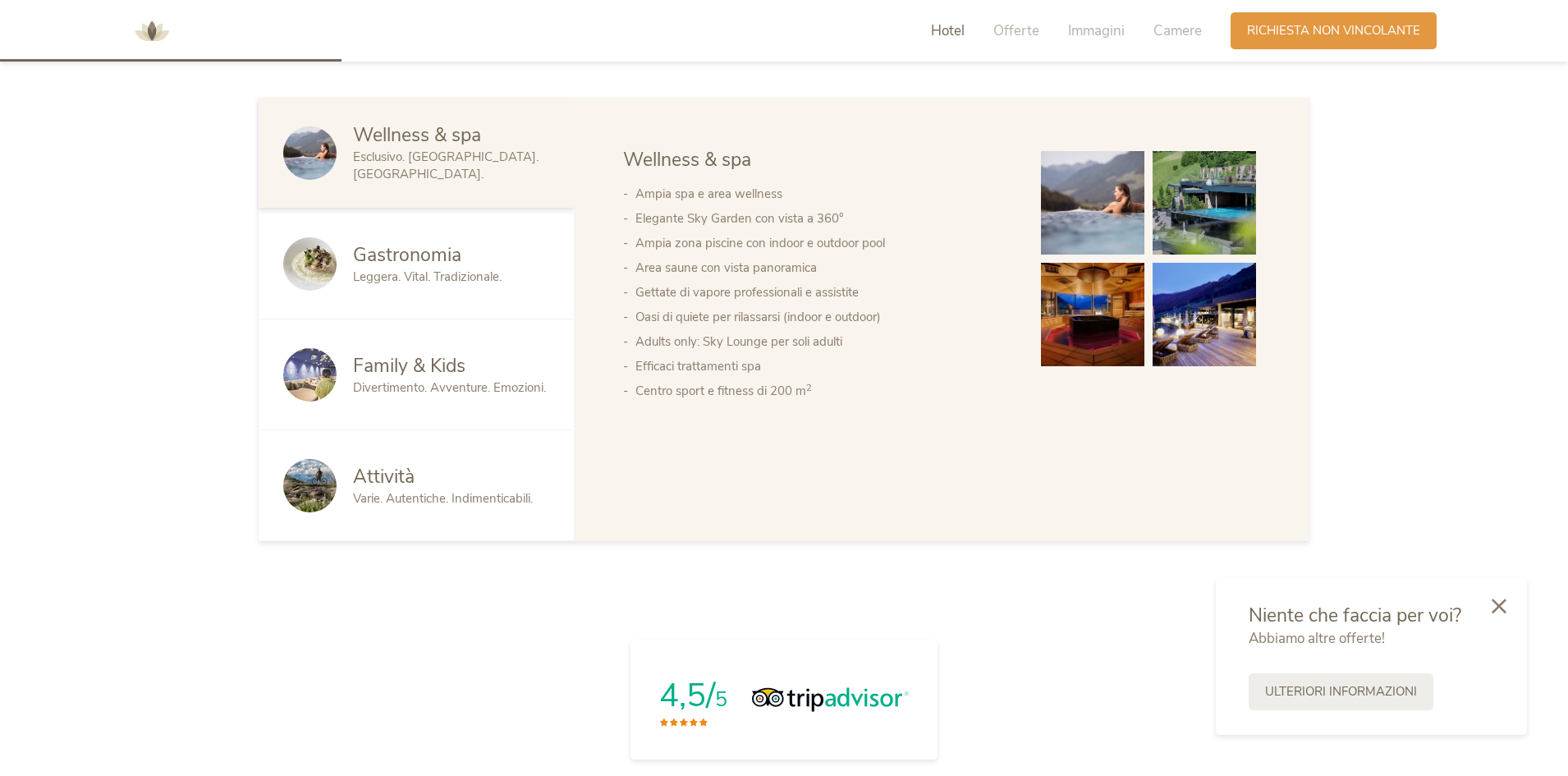
scroll to position [1079, 0]
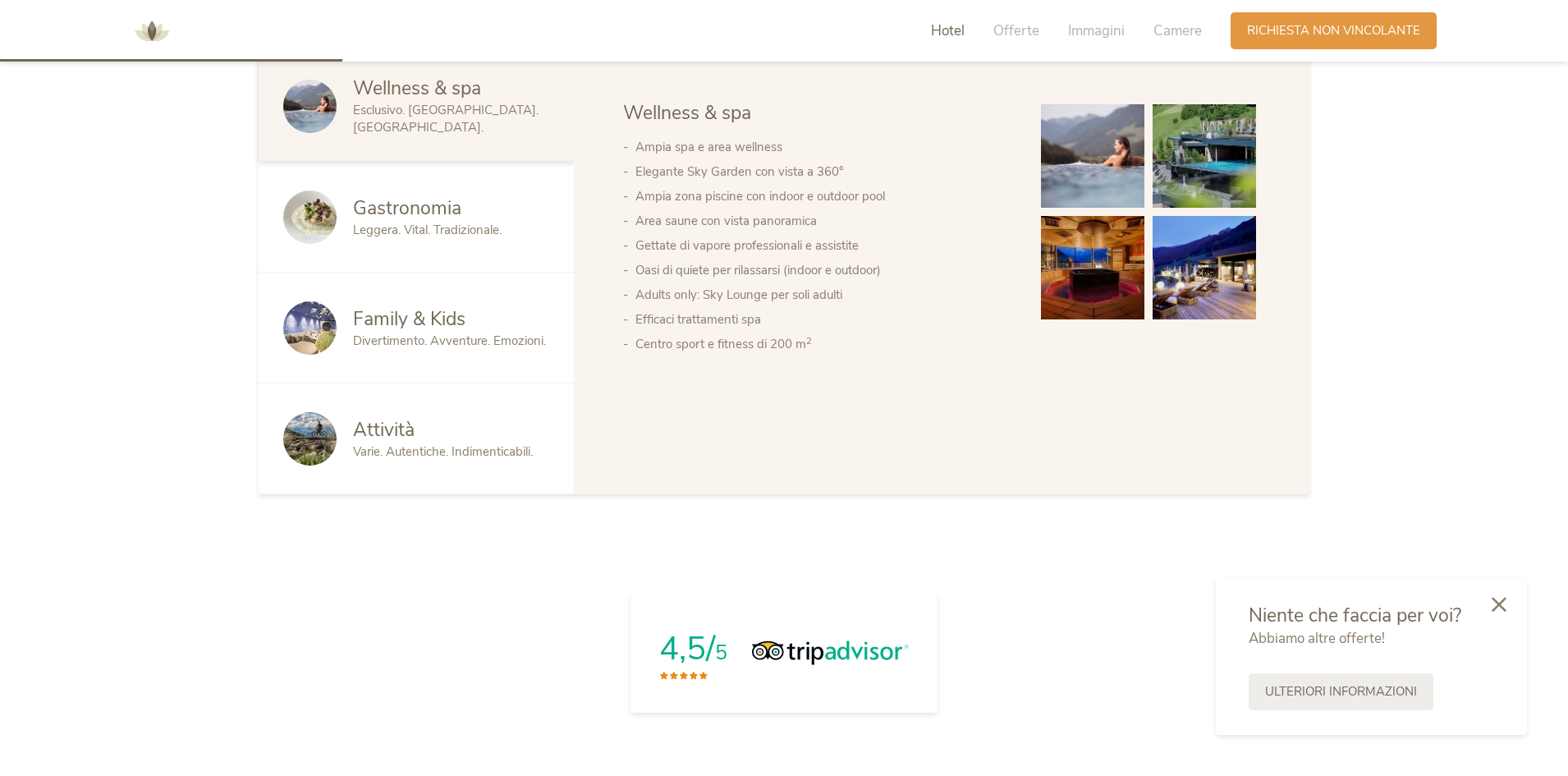
click at [1507, 609] on div at bounding box center [1499, 605] width 56 height 58
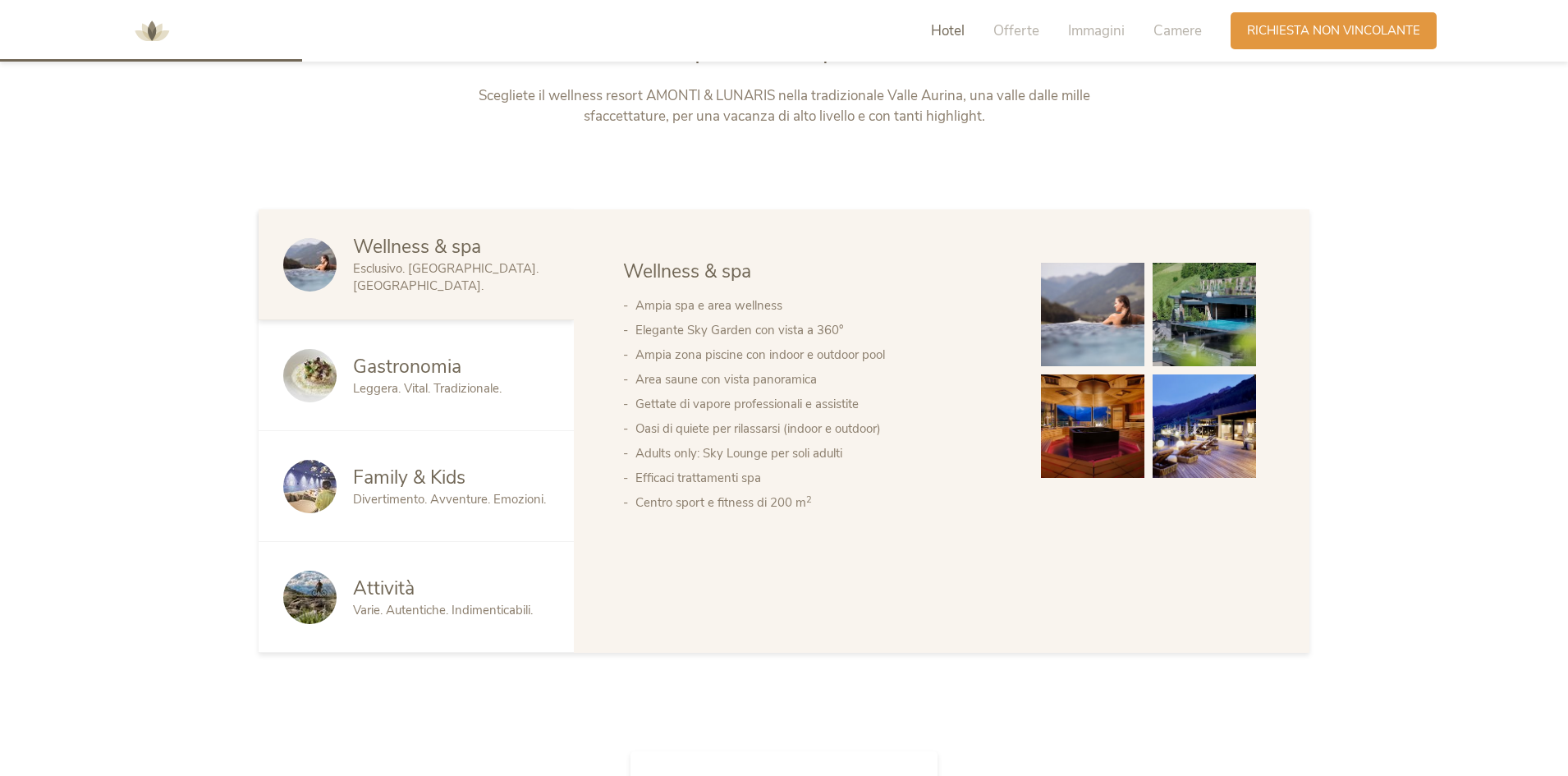
scroll to position [915, 0]
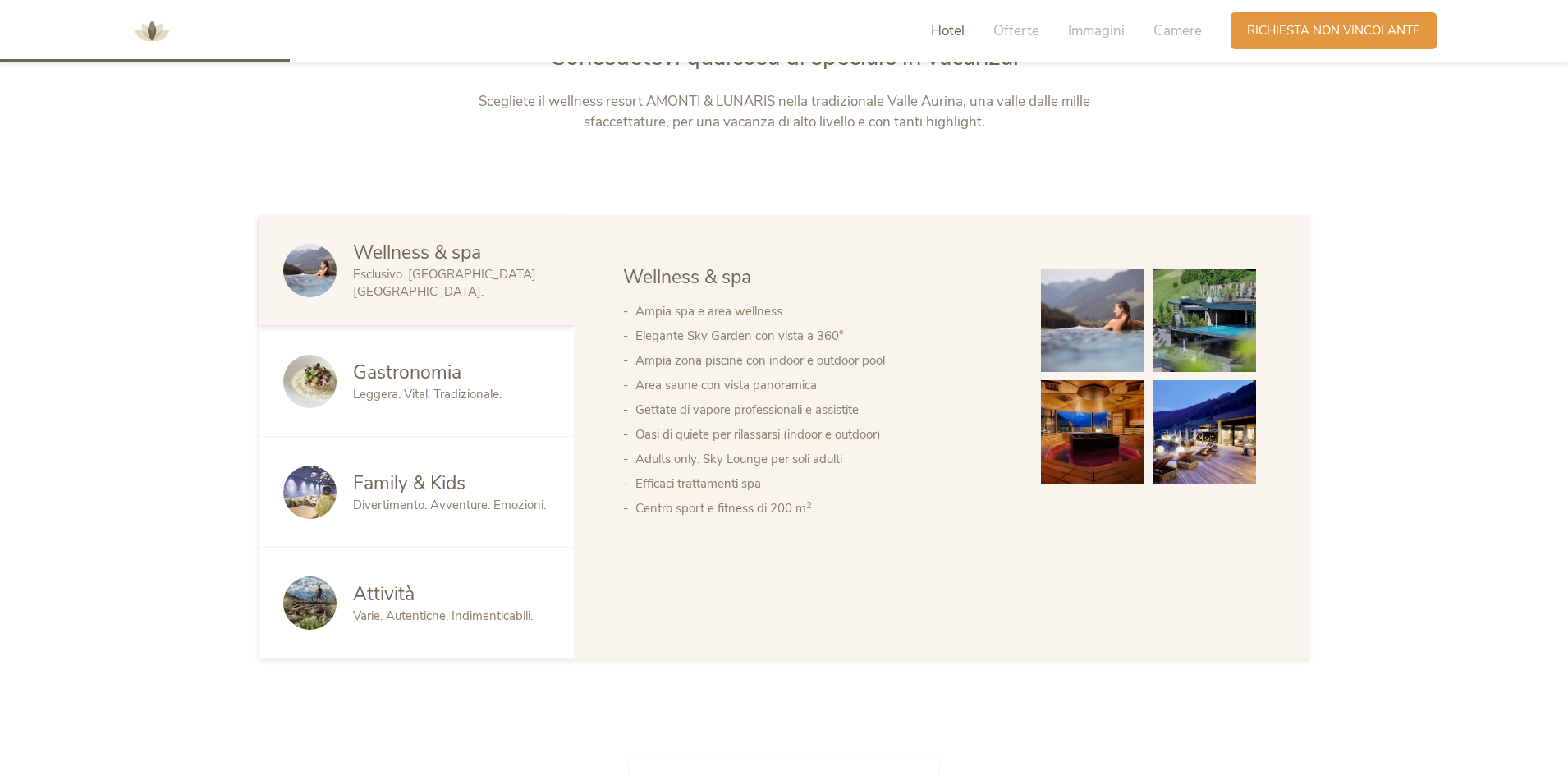
click at [1097, 336] on img at bounding box center [1093, 321] width 104 height 104
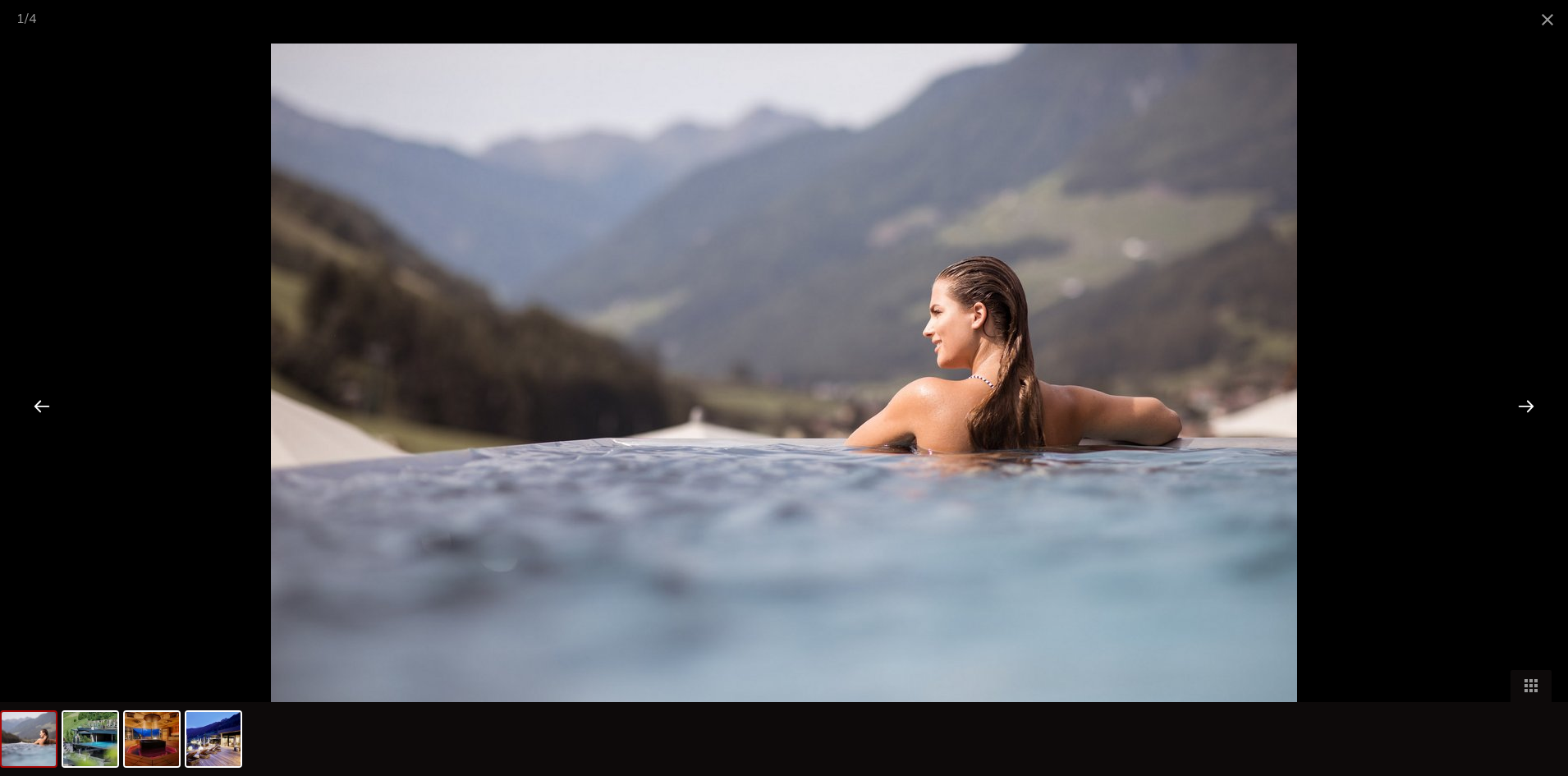
click at [1528, 401] on div at bounding box center [1526, 405] width 51 height 51
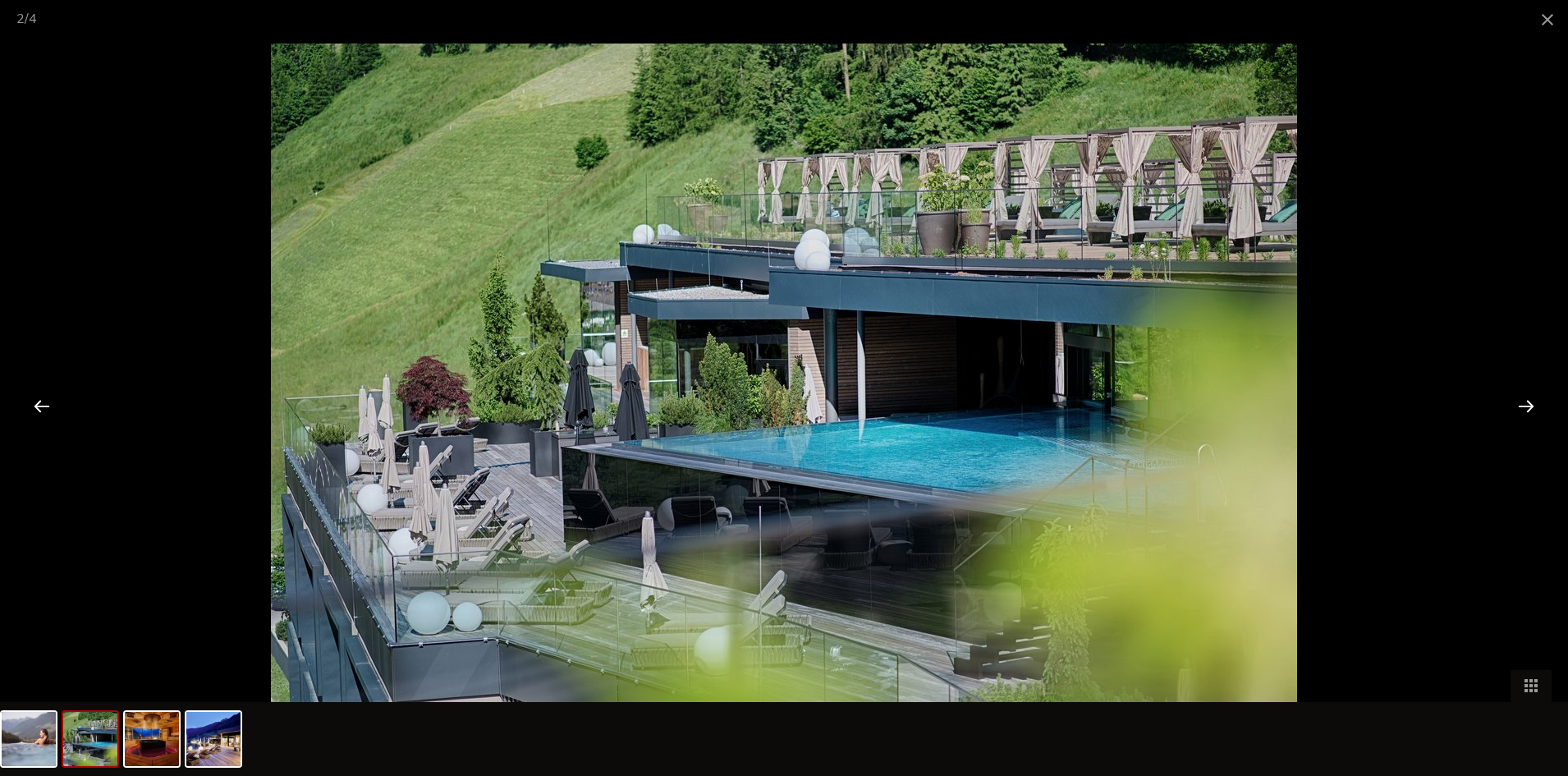
click at [1528, 402] on div at bounding box center [1526, 405] width 51 height 51
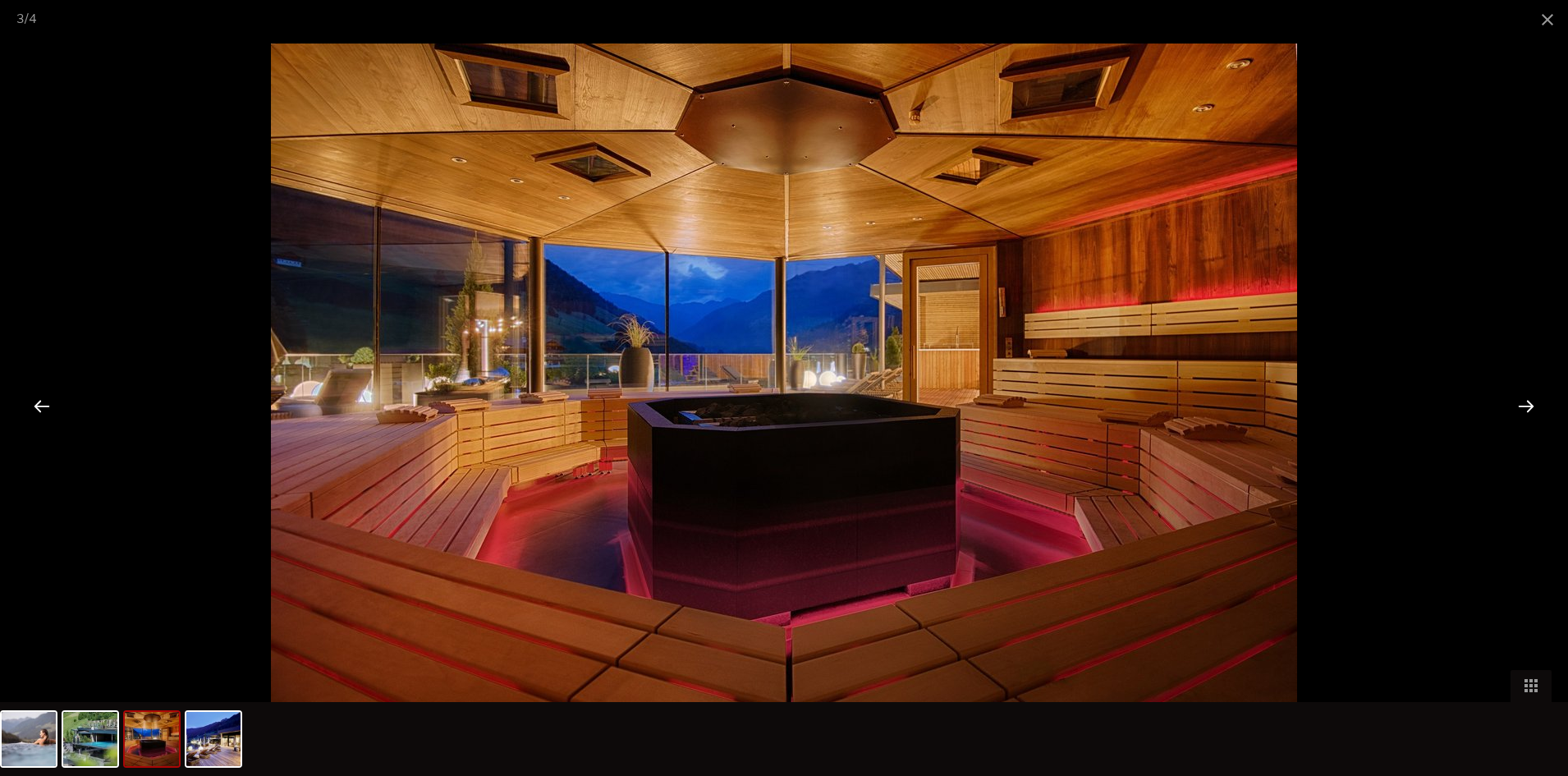
click at [1528, 402] on div at bounding box center [1526, 405] width 51 height 51
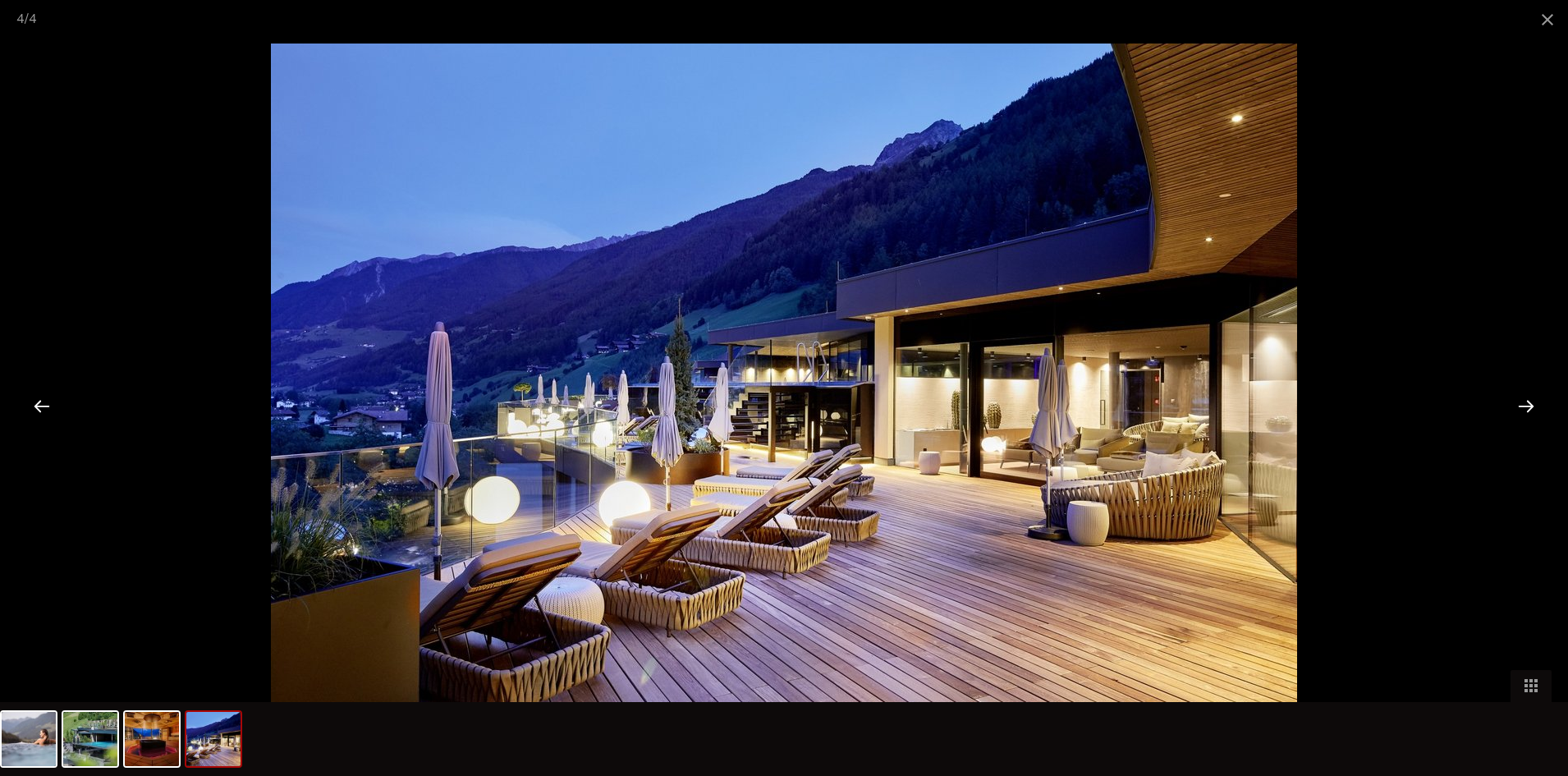
click at [1528, 404] on div at bounding box center [1526, 405] width 51 height 51
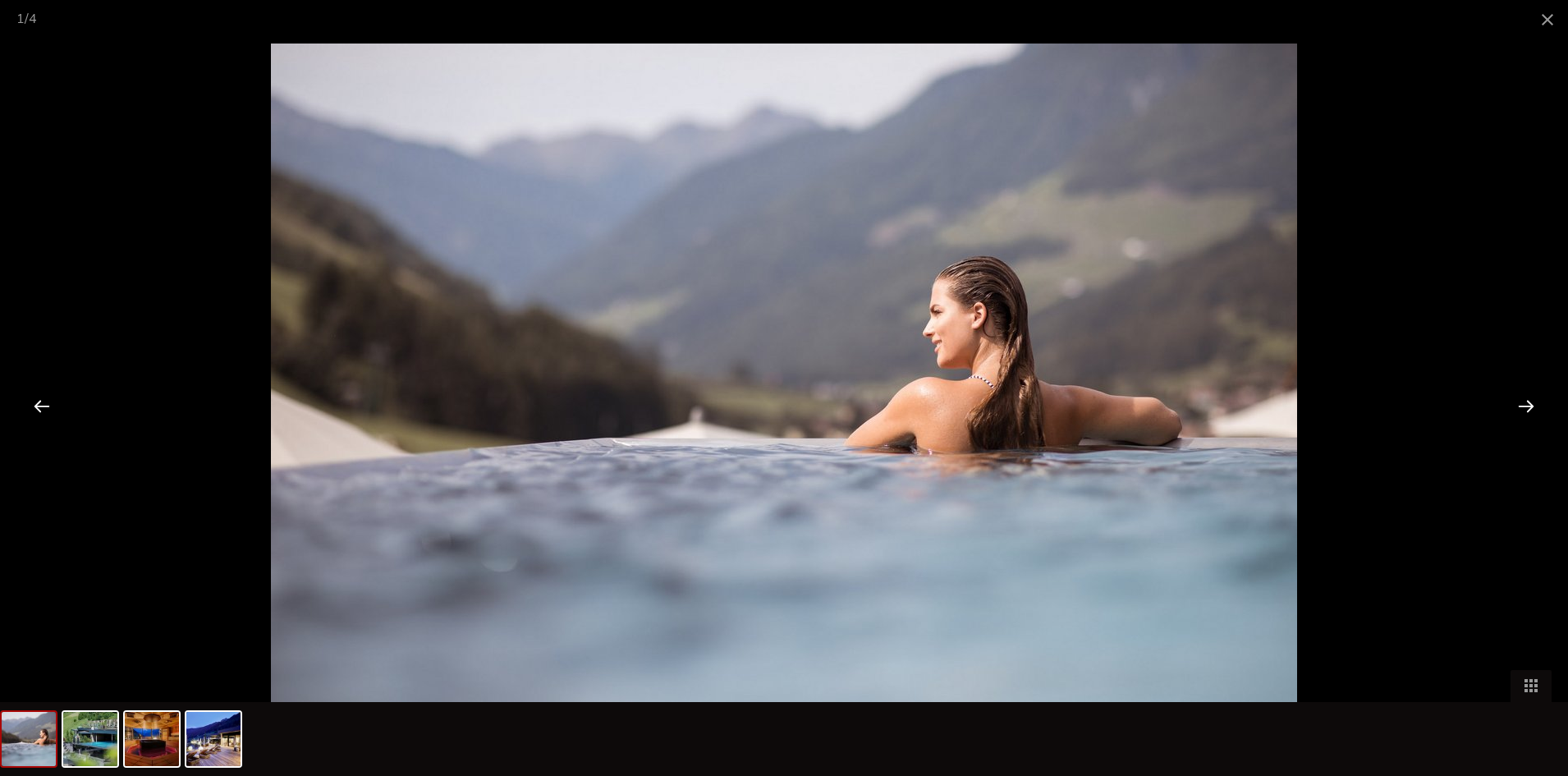
click at [1528, 404] on div at bounding box center [1526, 405] width 51 height 51
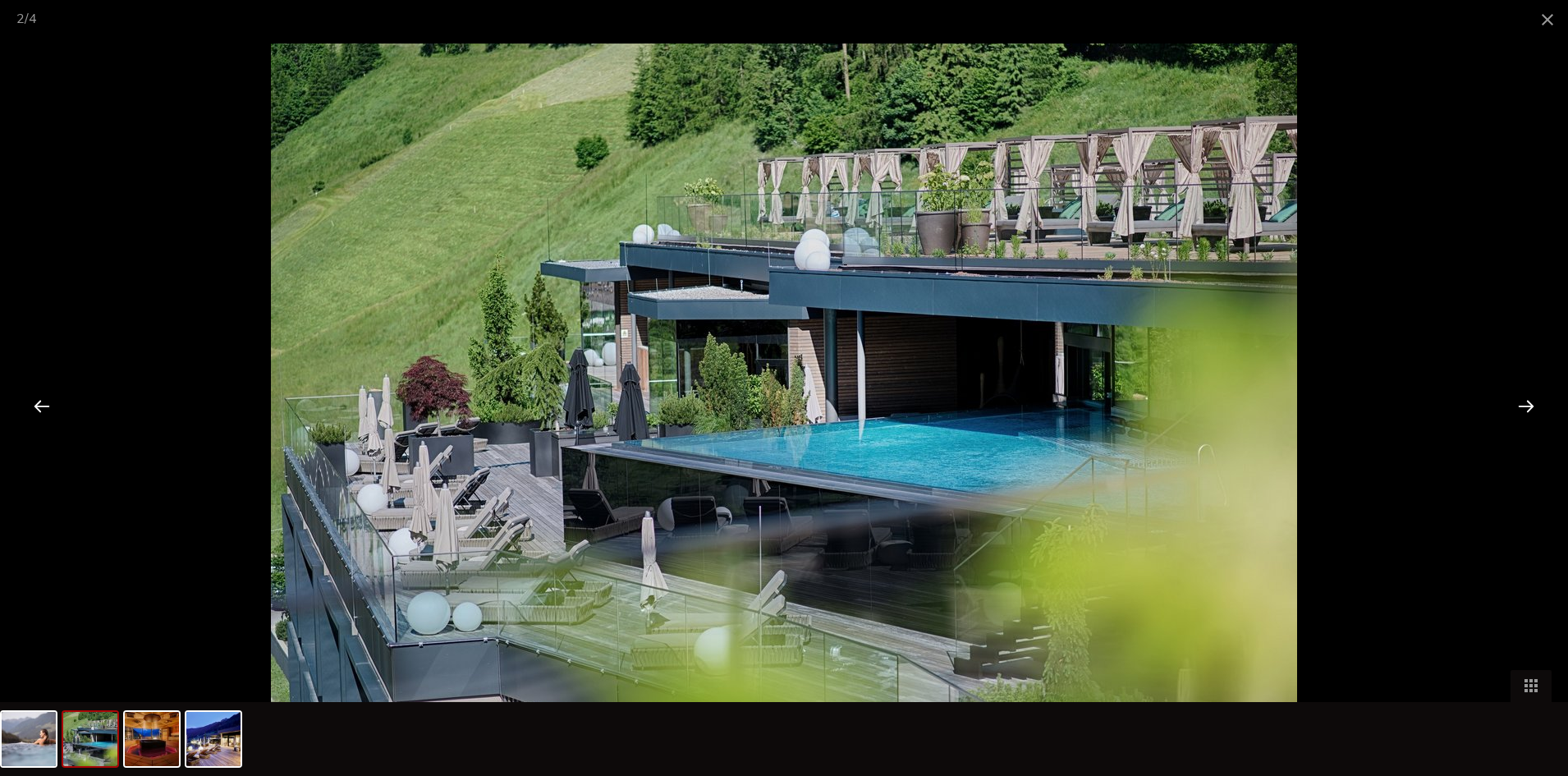
click at [1528, 404] on div at bounding box center [1526, 405] width 51 height 51
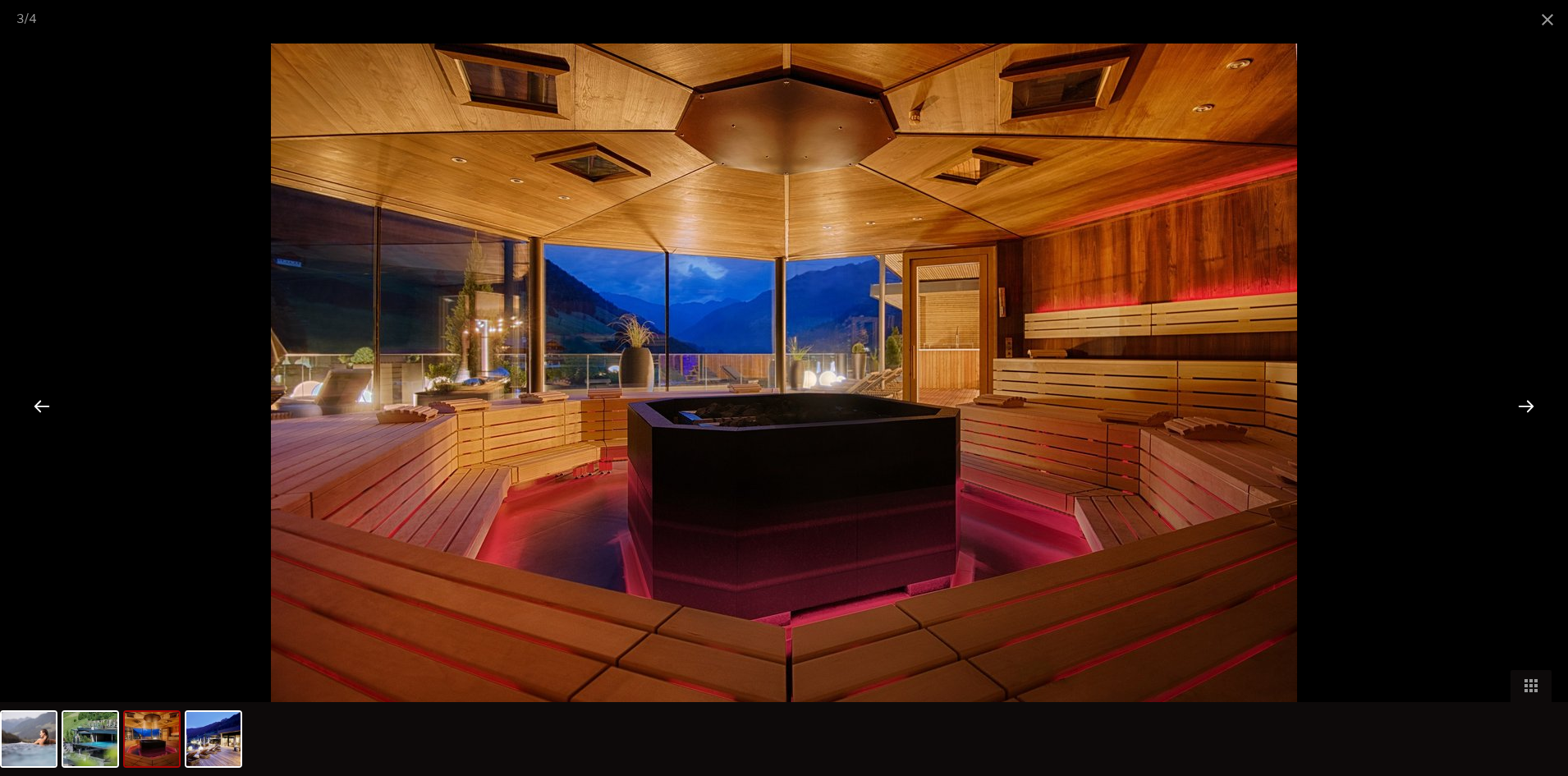
click at [1528, 404] on div at bounding box center [1526, 405] width 51 height 51
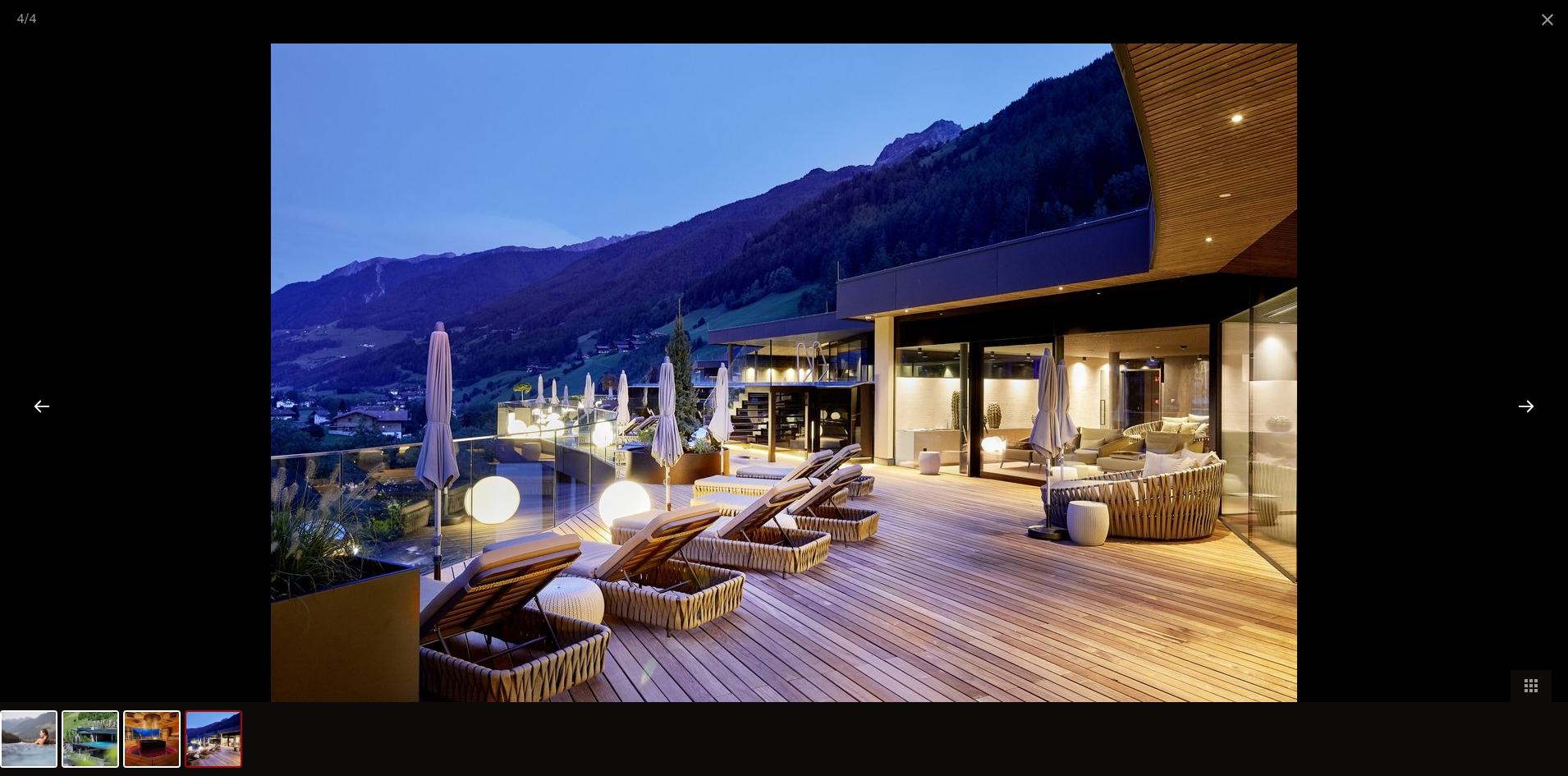
click at [1528, 404] on div at bounding box center [1526, 405] width 51 height 51
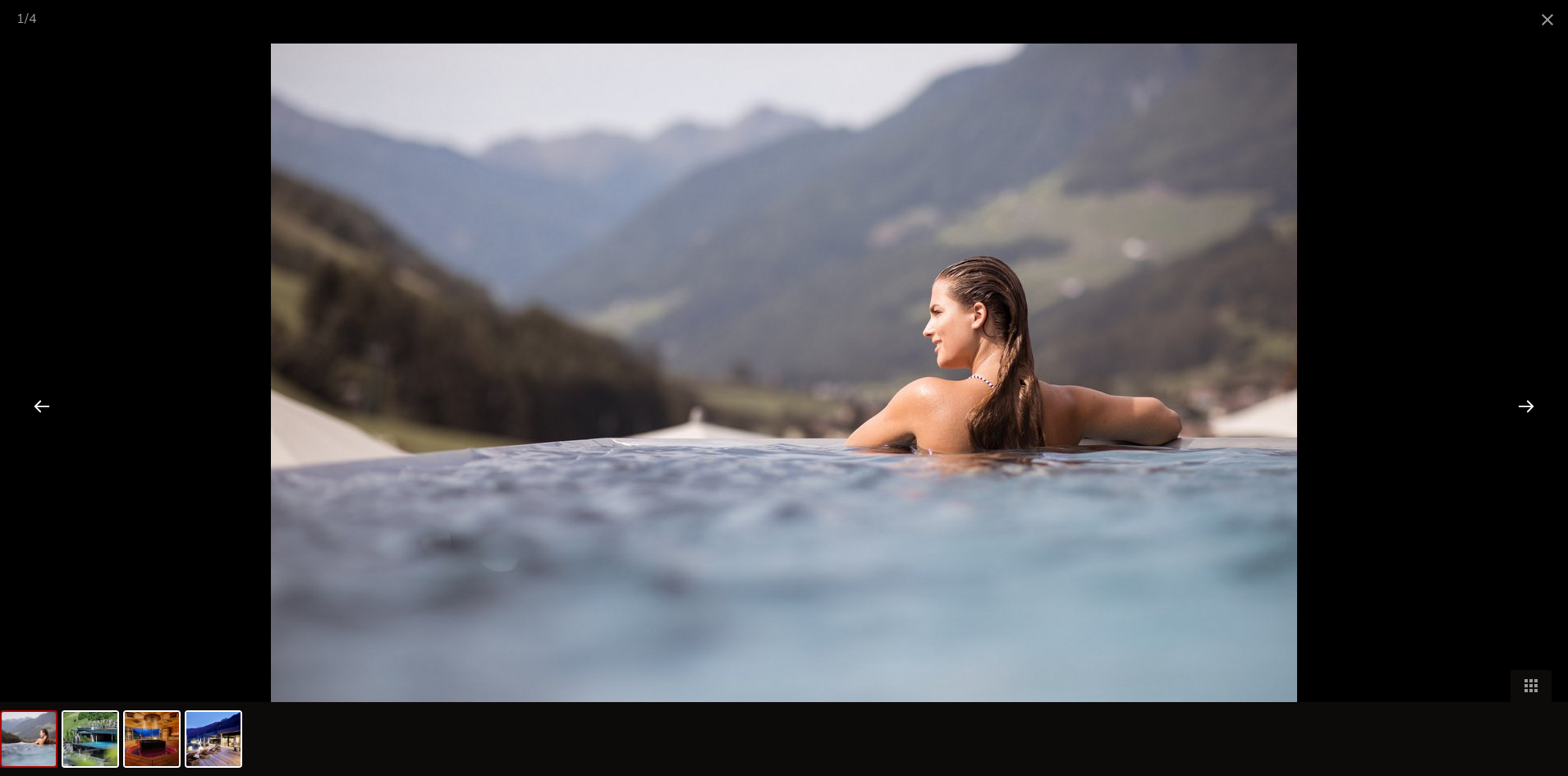
click at [1528, 404] on div at bounding box center [1526, 405] width 51 height 51
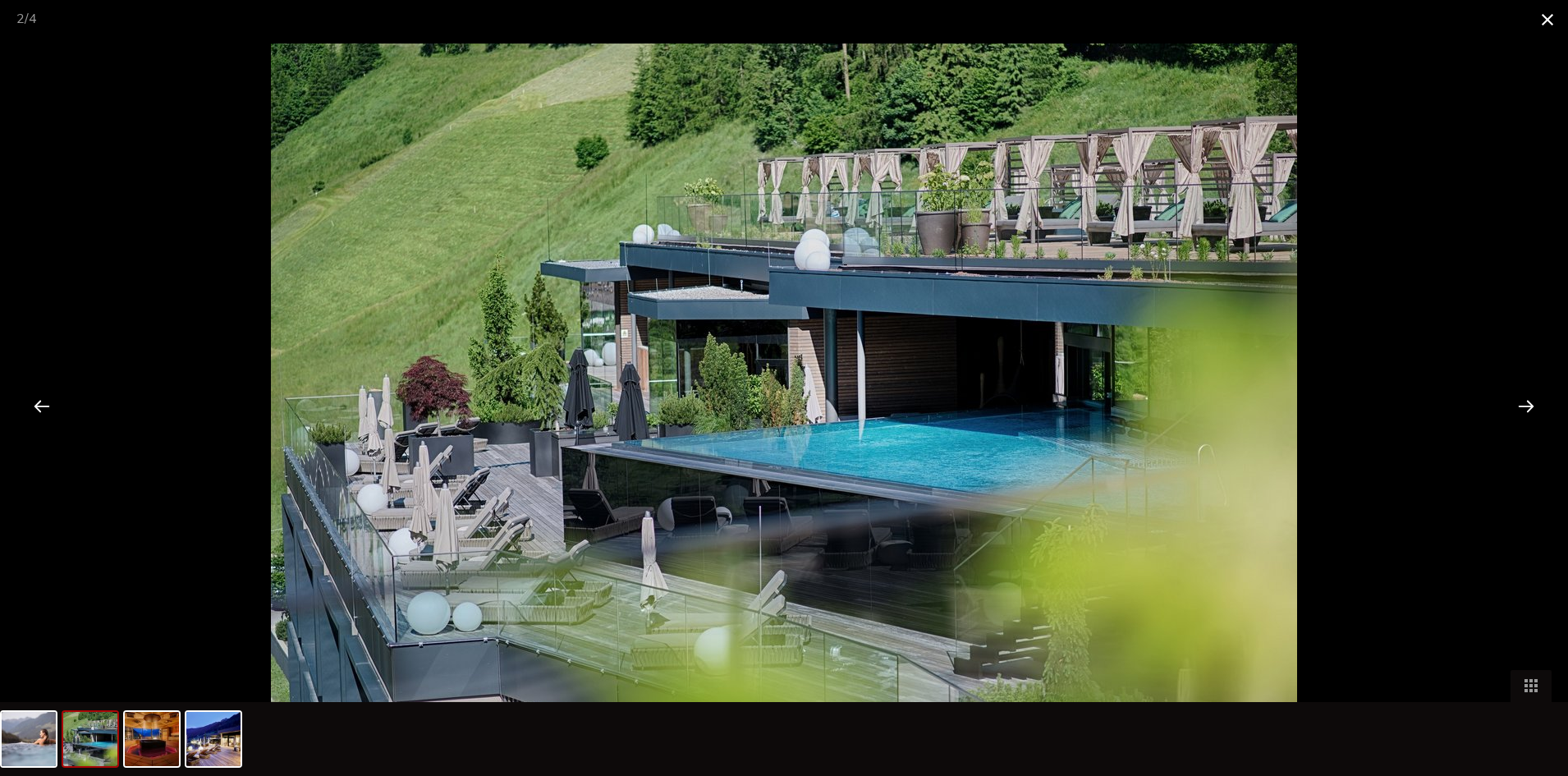
click at [1546, 20] on span at bounding box center [1548, 19] width 41 height 39
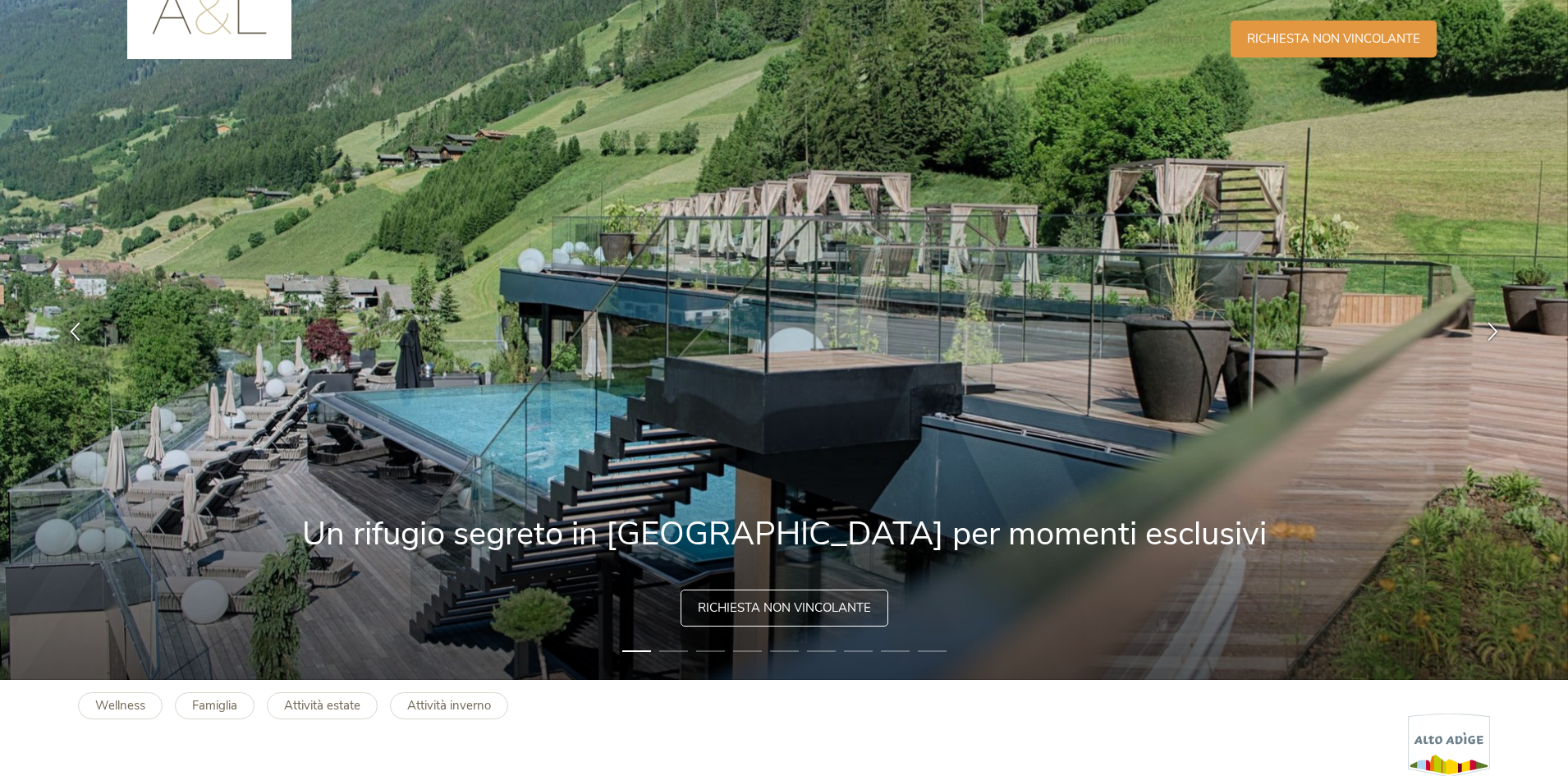
scroll to position [0, 0]
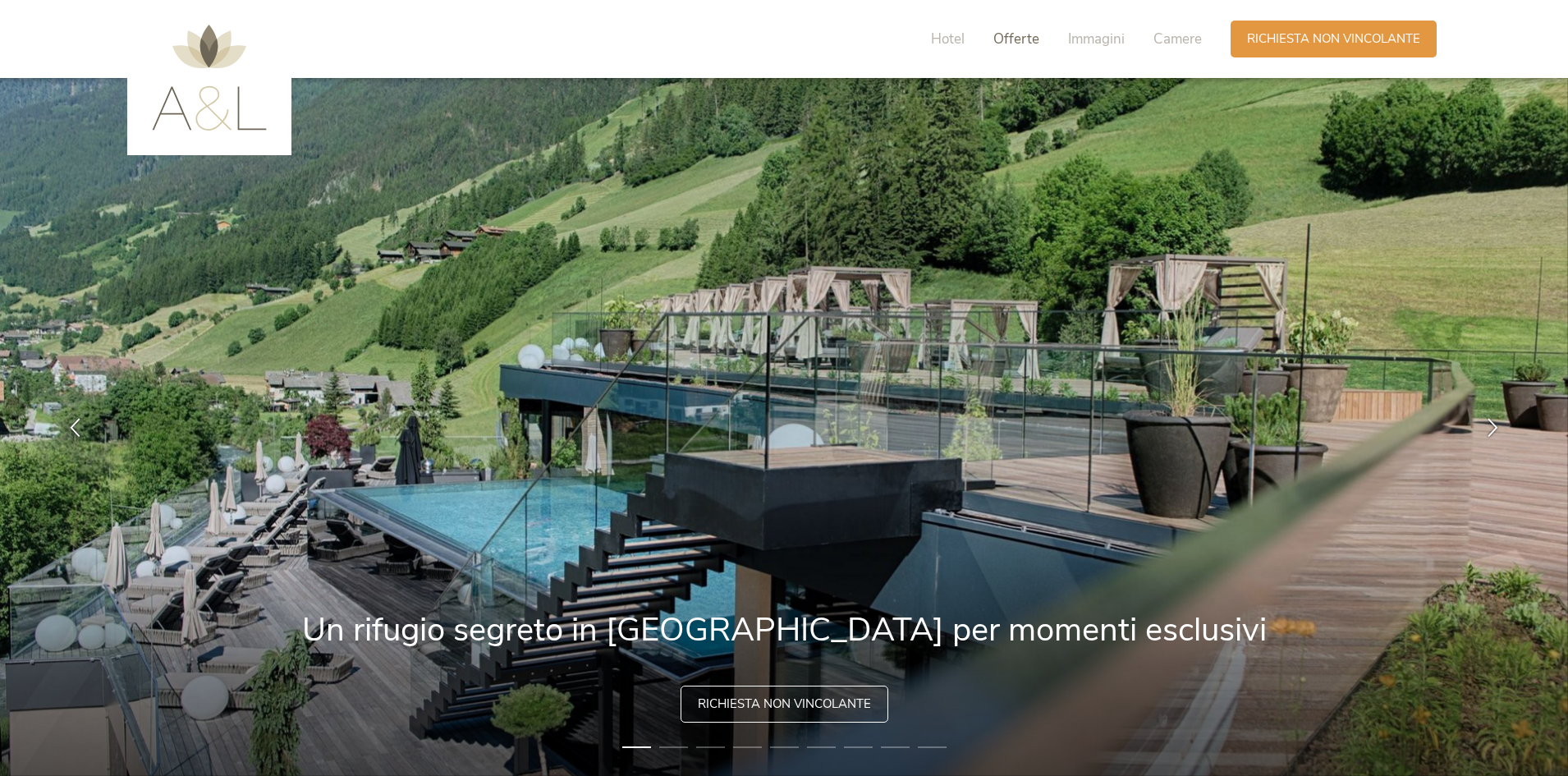
click at [1034, 38] on span "Offerte" at bounding box center [1016, 39] width 46 height 19
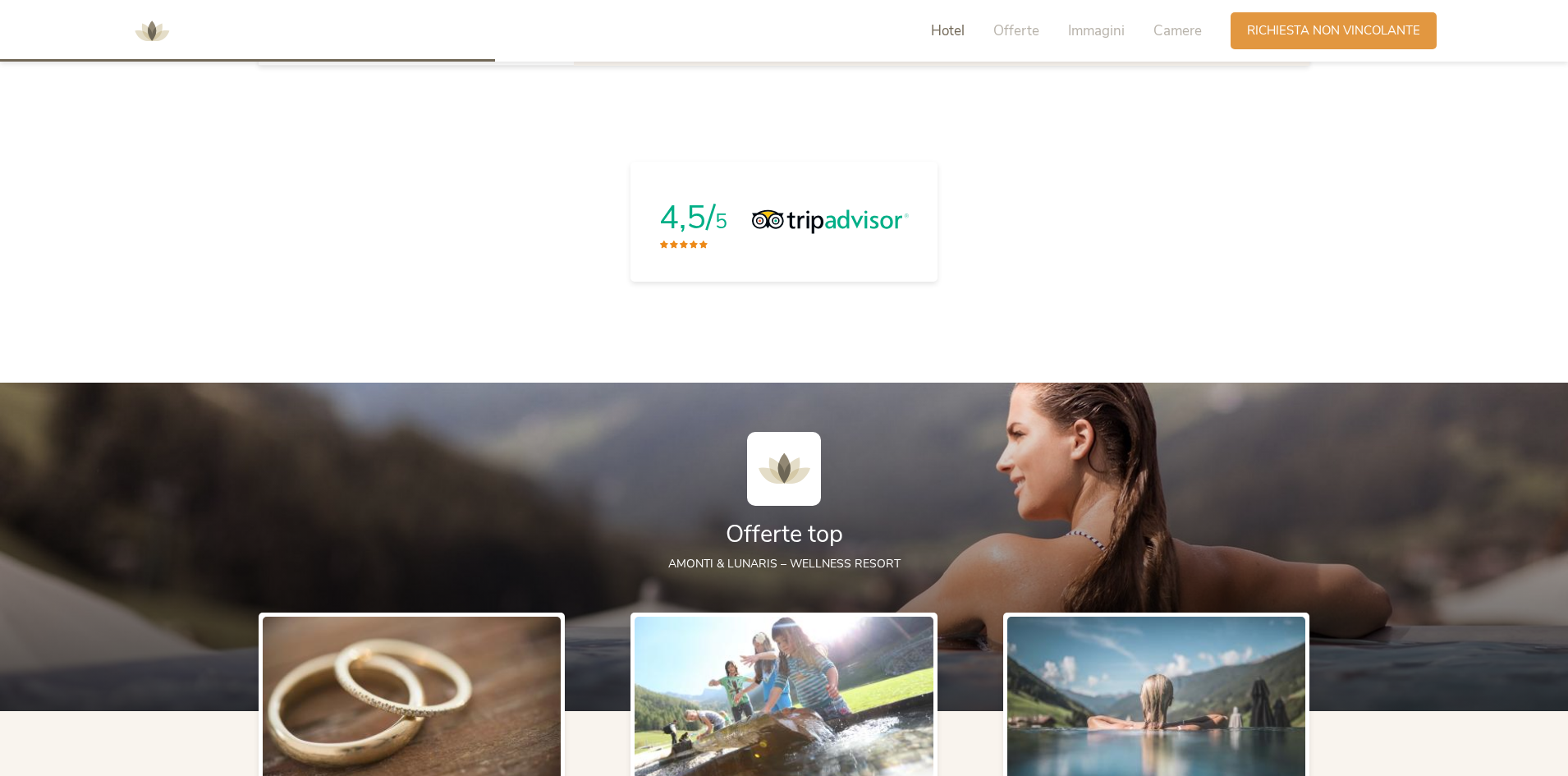
scroll to position [1480, 0]
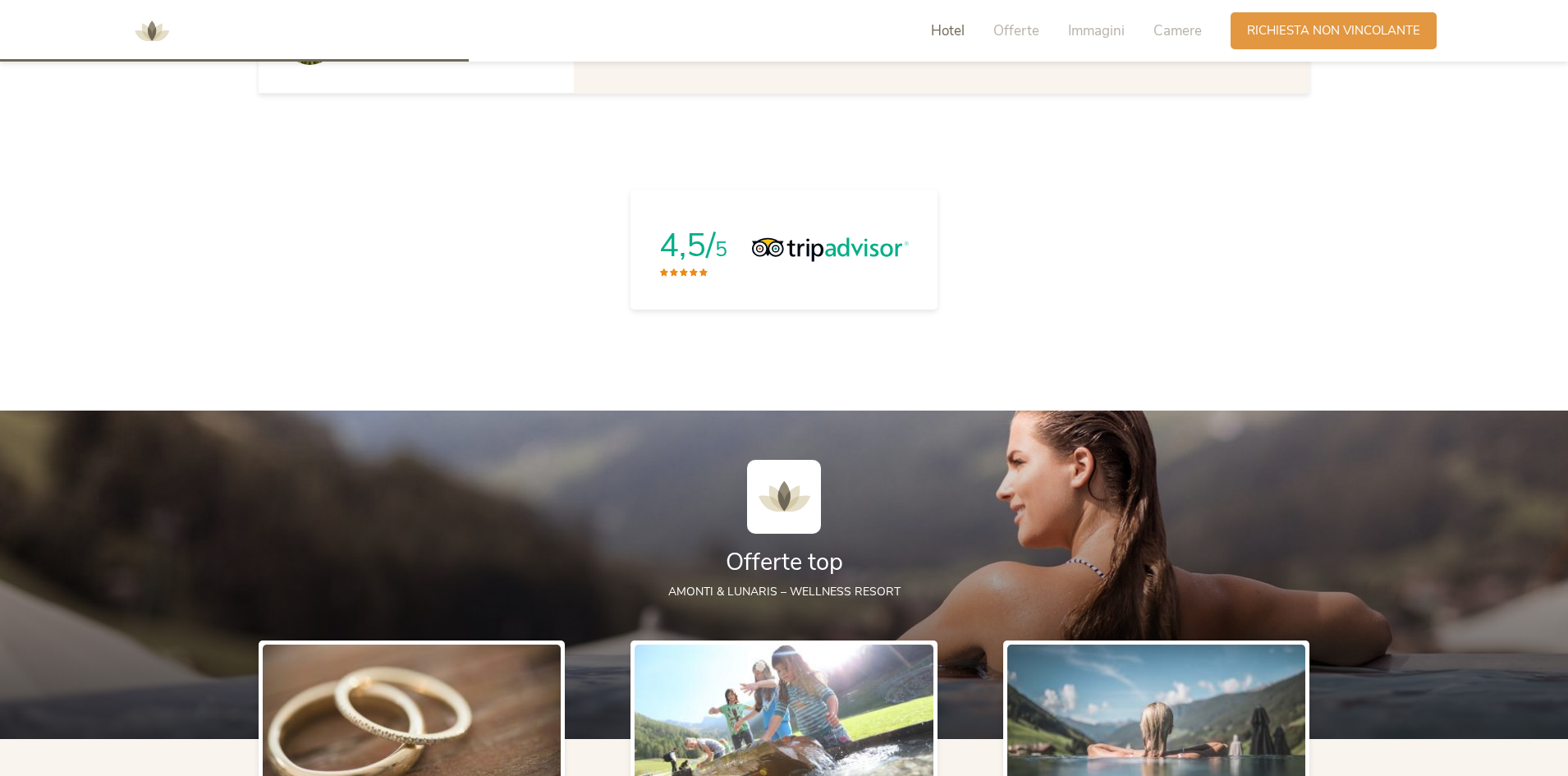
click at [867, 263] on link "4,5/ 5" at bounding box center [784, 250] width 307 height 120
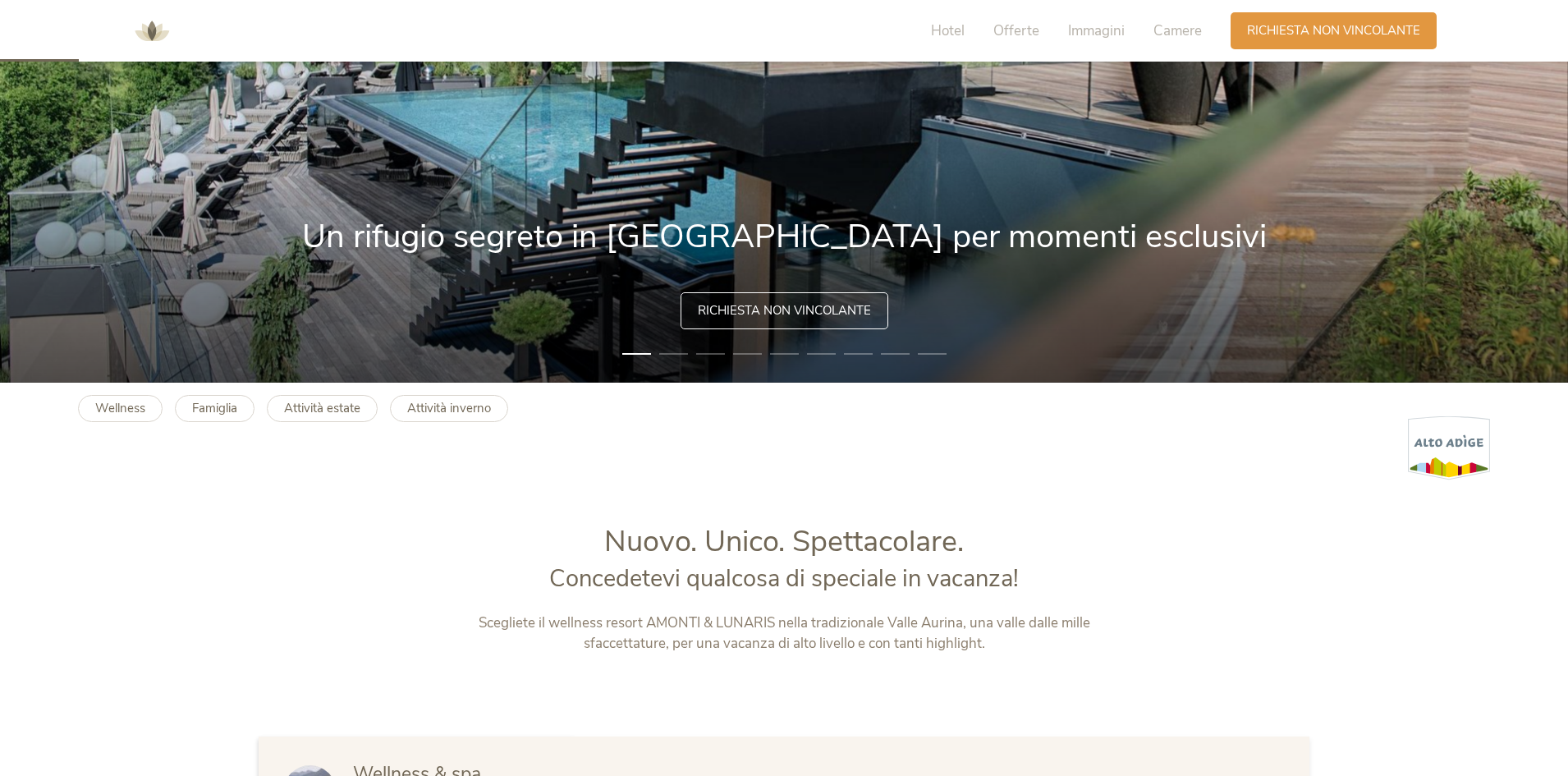
scroll to position [248, 0]
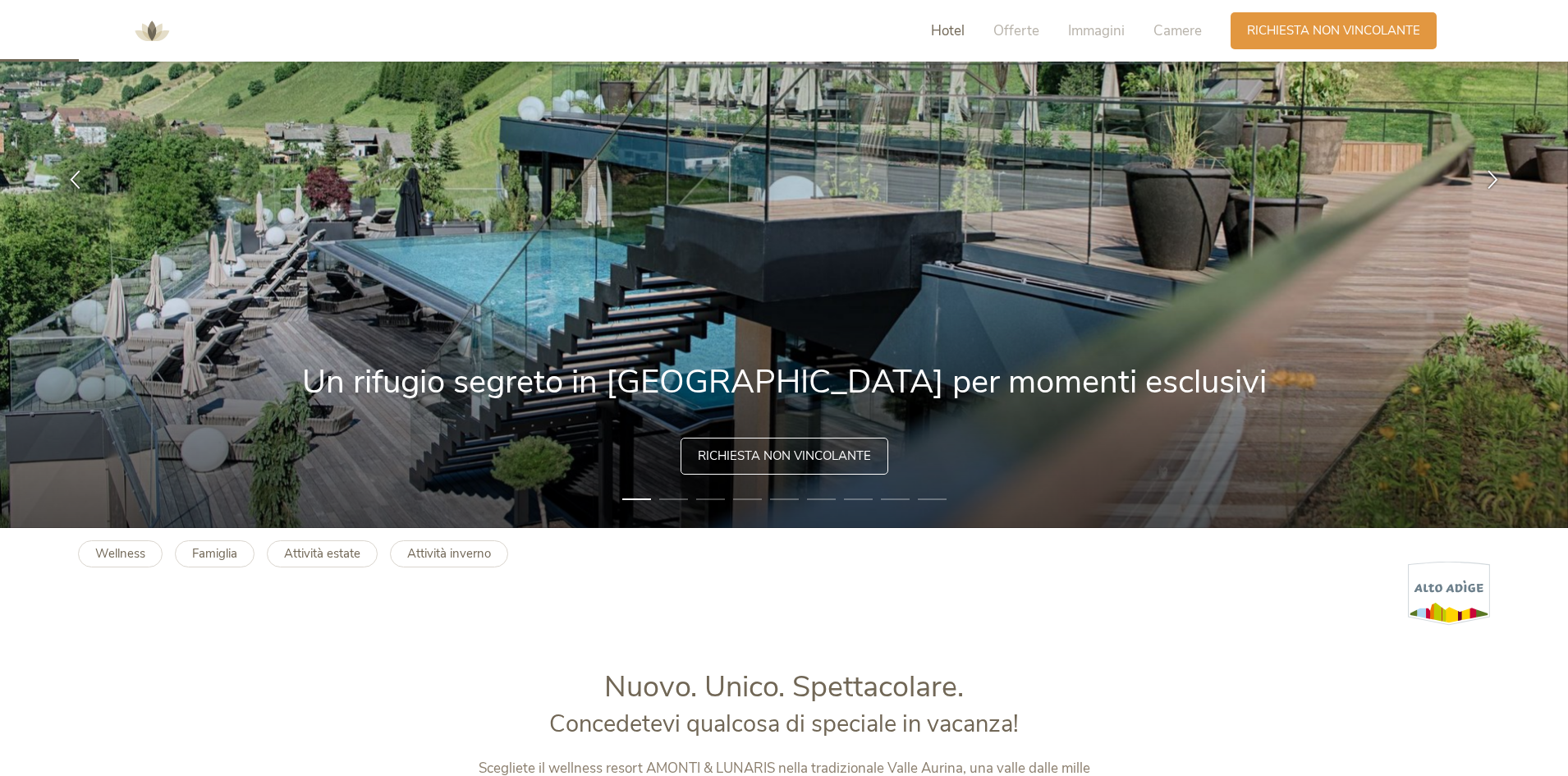
click at [950, 33] on span "Hotel" at bounding box center [948, 31] width 34 height 19
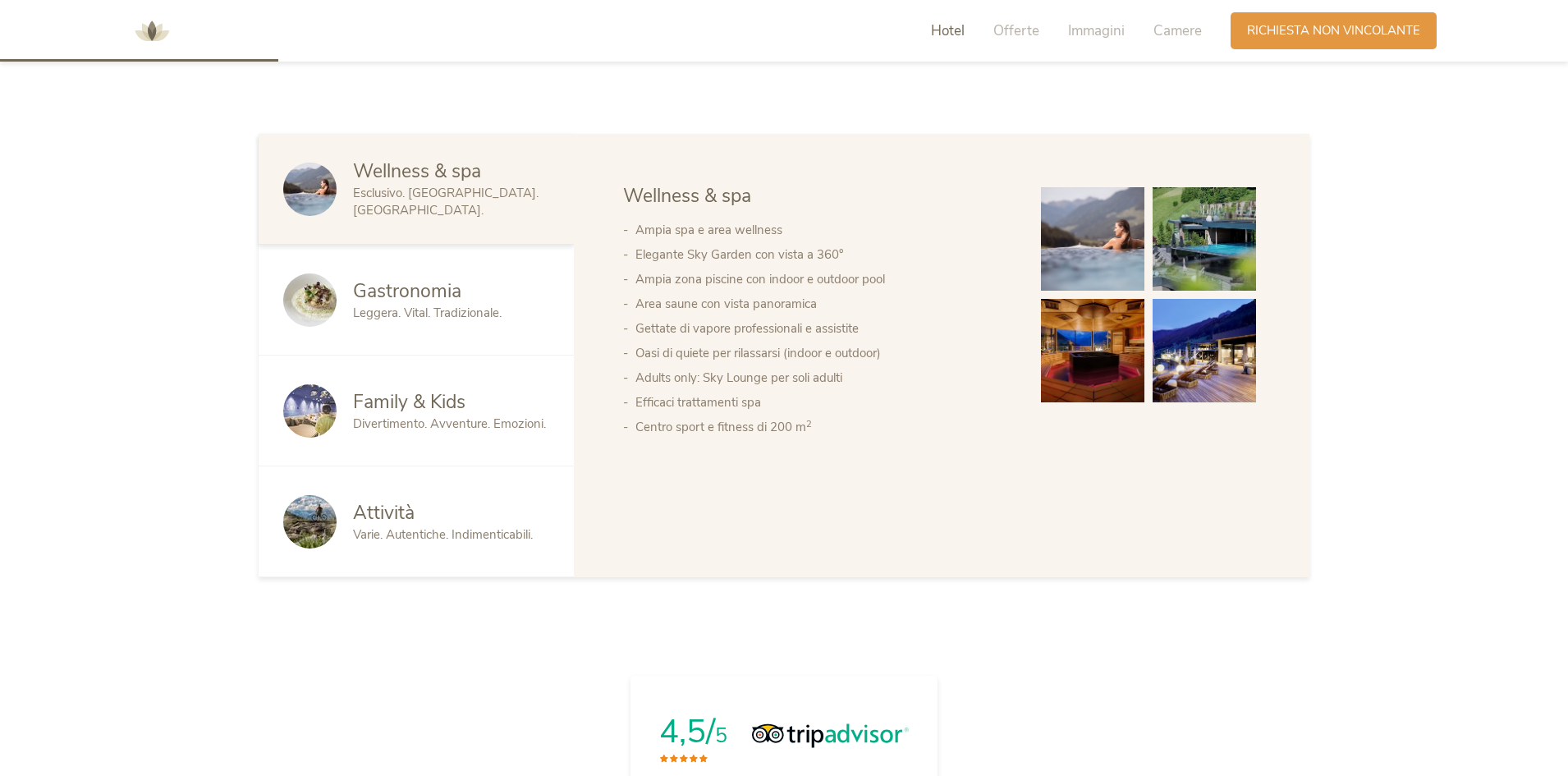
scroll to position [997, 0]
click at [460, 537] on span "Varie. Autentiche. Indimenticabili." at bounding box center [443, 533] width 180 height 16
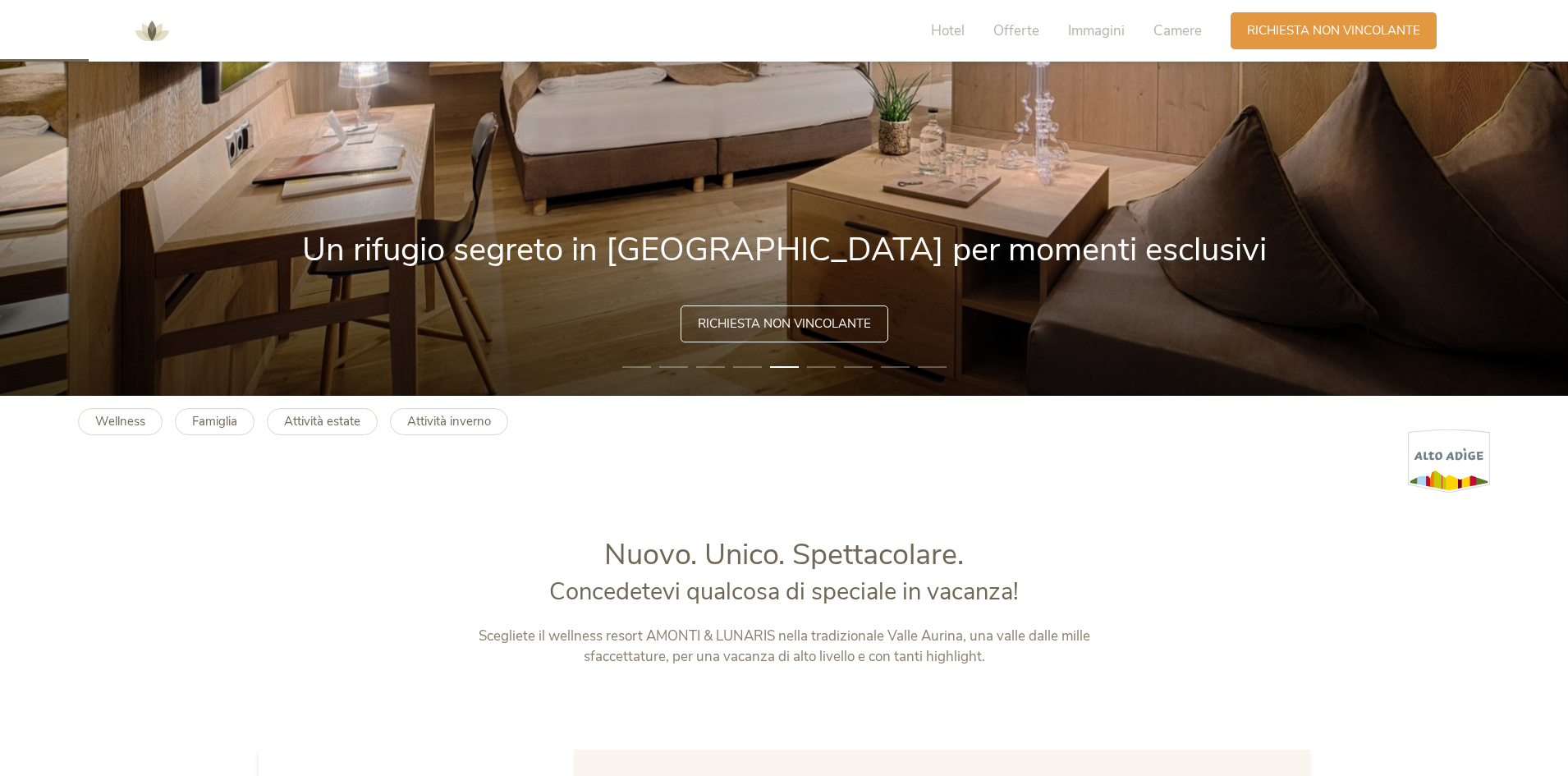
scroll to position [258, 0]
